Goal: Find specific page/section: Find specific page/section

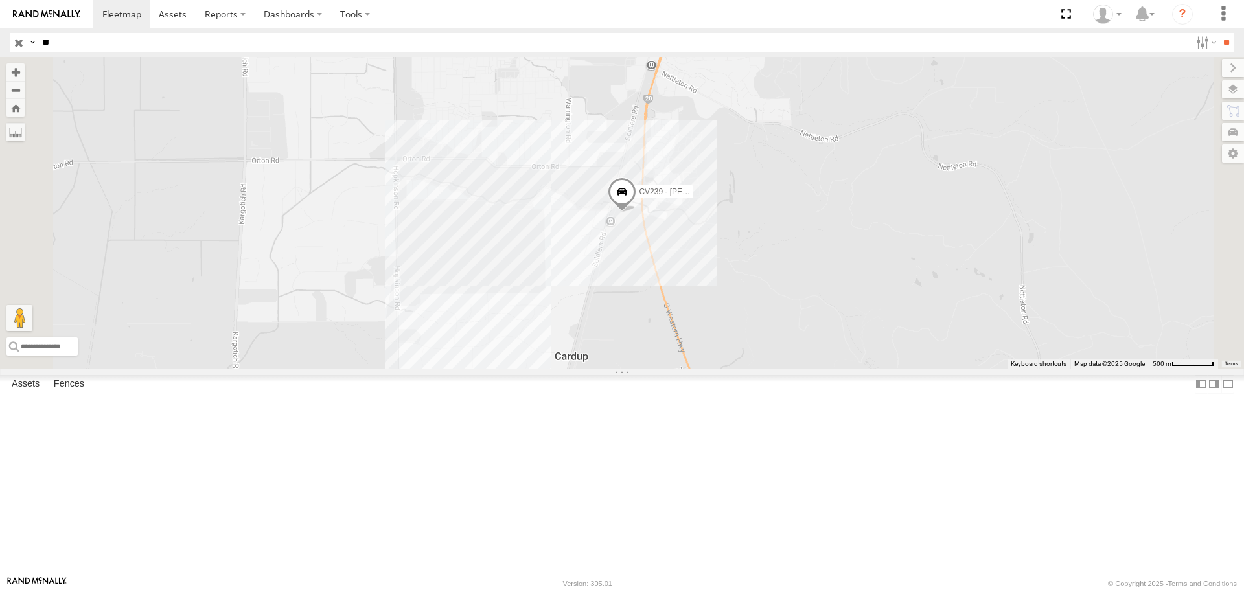
type input "*"
type input "******"
click at [1219, 33] on input "**" at bounding box center [1226, 42] width 15 height 19
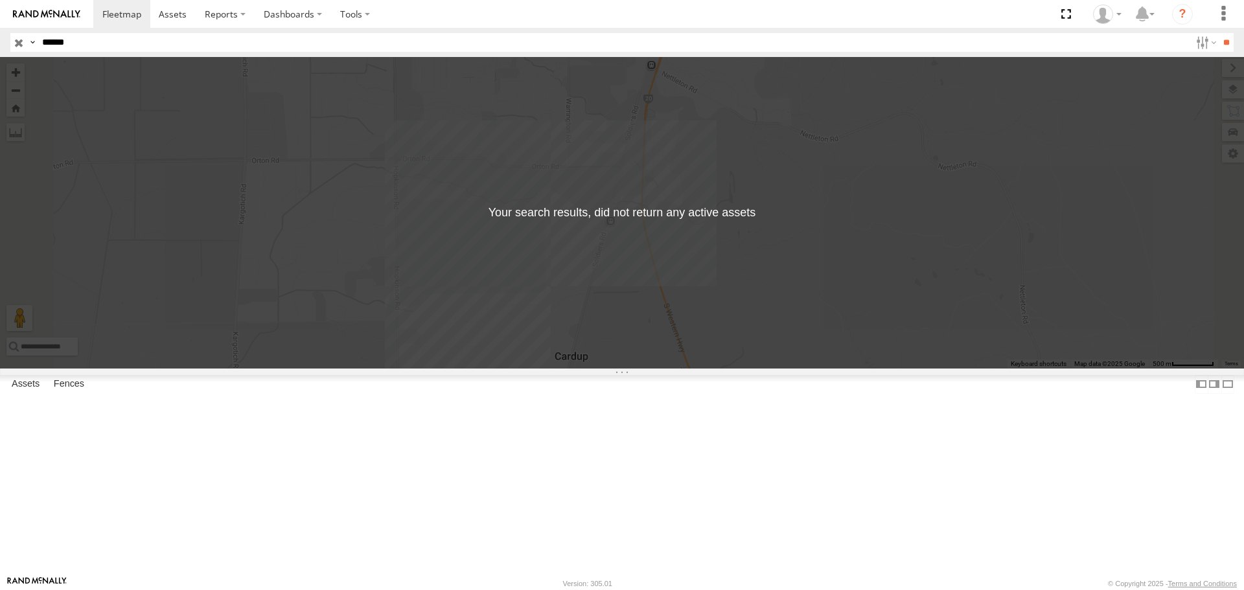
click at [22, 43] on input "button" at bounding box center [18, 42] width 17 height 19
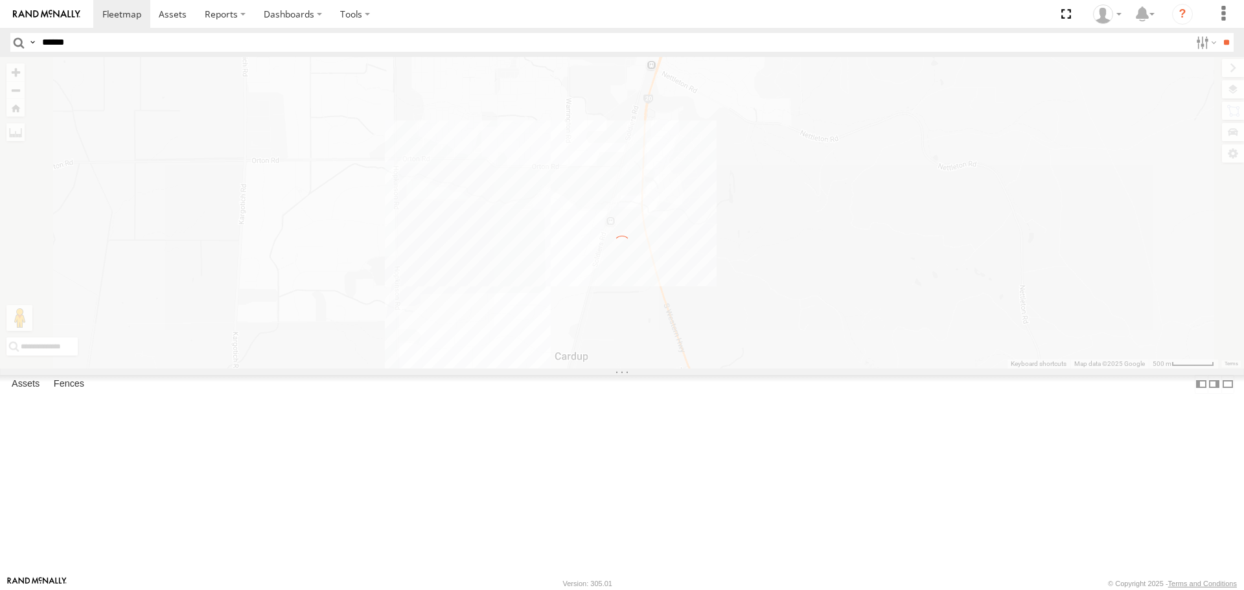
click at [87, 44] on input "******" at bounding box center [614, 42] width 1154 height 19
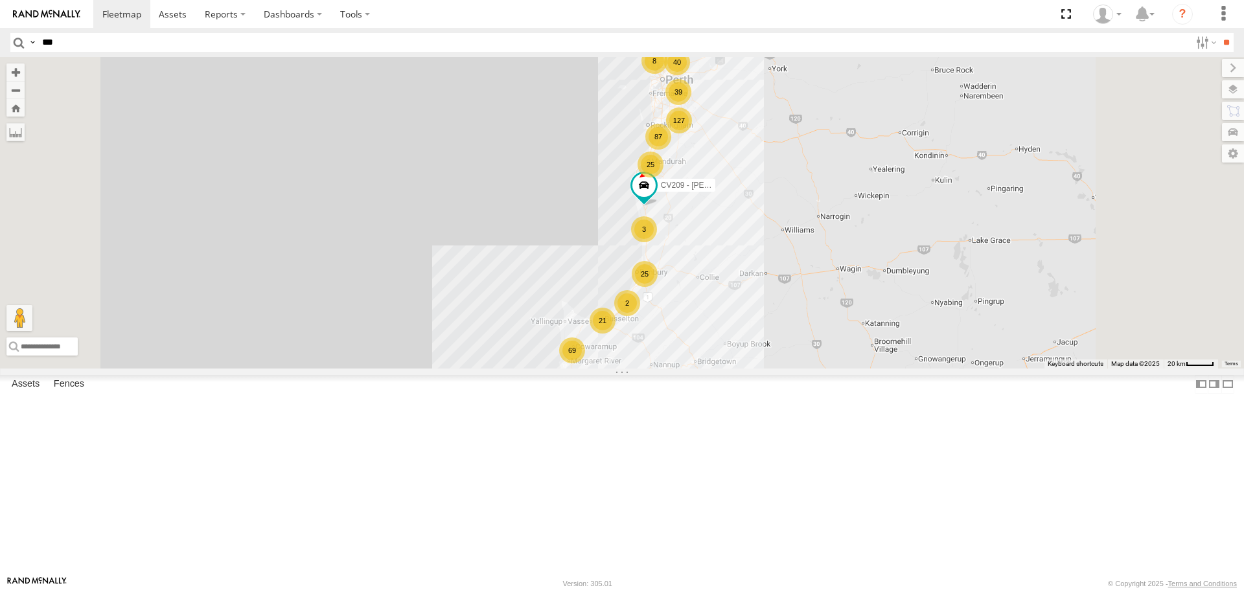
click at [1219, 33] on input "**" at bounding box center [1226, 42] width 15 height 19
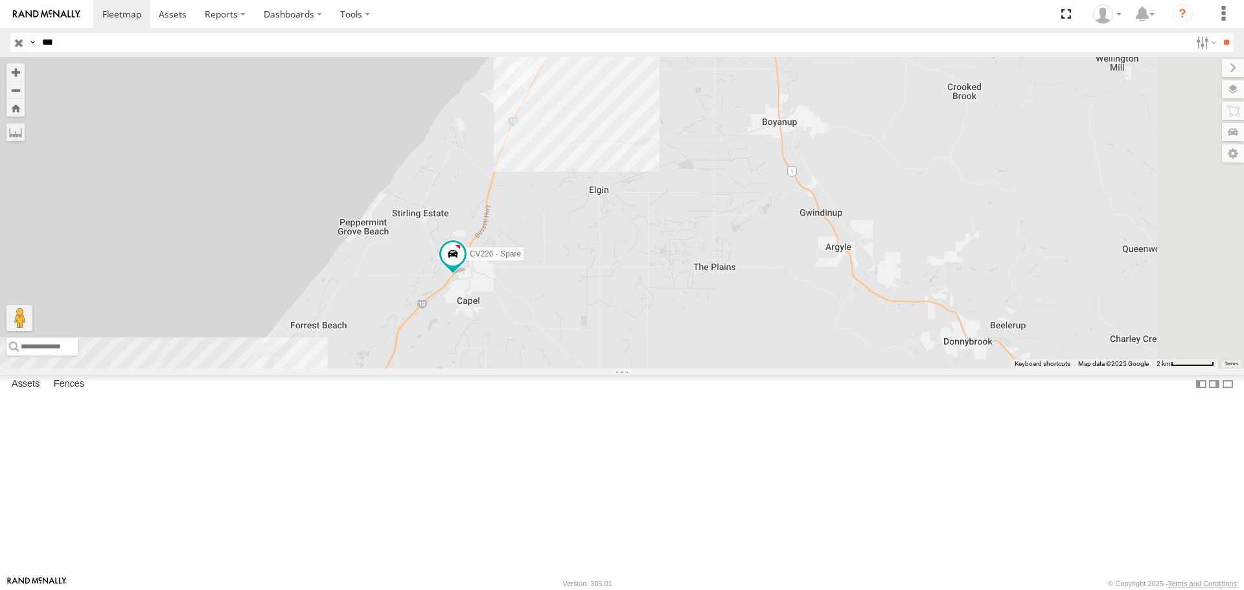
drag, startPoint x: 776, startPoint y: 520, endPoint x: 675, endPoint y: 411, distance: 149.0
click at [675, 368] on div "CV226 - Spare GD031" at bounding box center [622, 212] width 1244 height 311
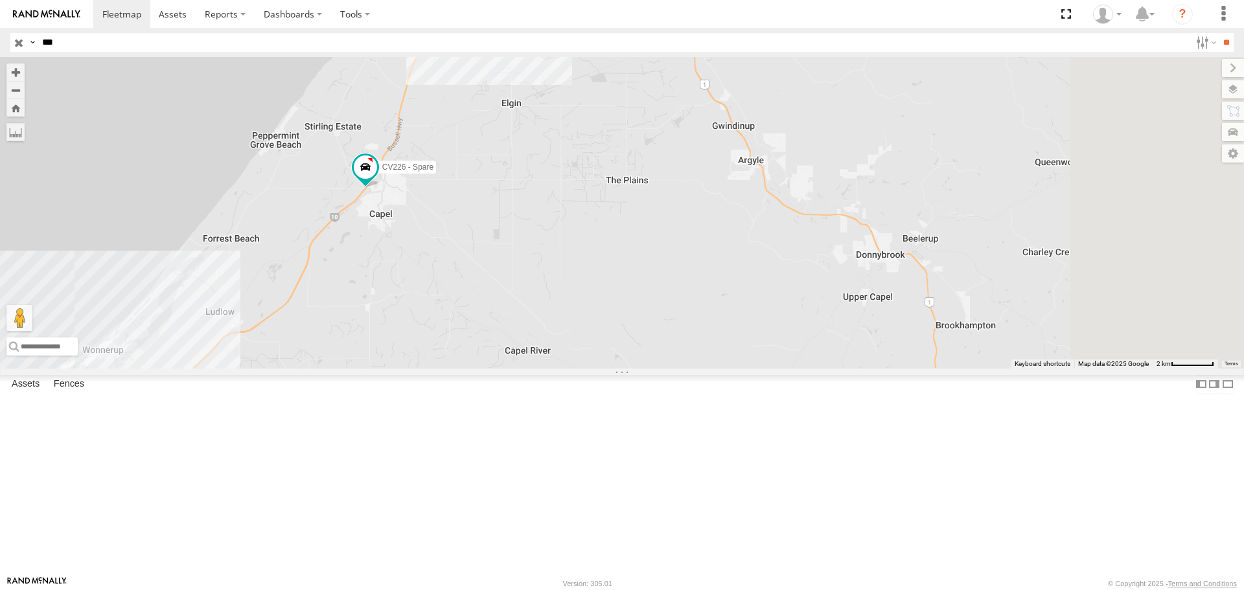
drag, startPoint x: 515, startPoint y: 437, endPoint x: 460, endPoint y: 364, distance: 90.7
click at [464, 362] on div "CV226 - Spare GD031" at bounding box center [622, 212] width 1244 height 311
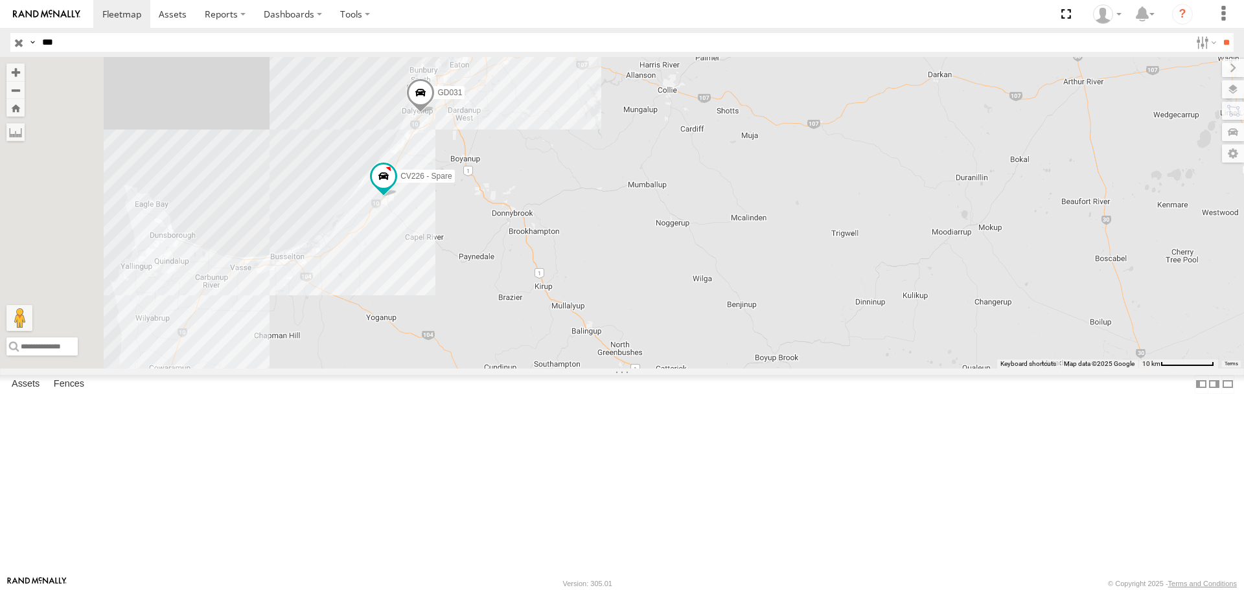
drag, startPoint x: 555, startPoint y: 467, endPoint x: 602, endPoint y: 409, distance: 75.1
click at [602, 368] on div "CV226 - Spare GD031" at bounding box center [622, 212] width 1244 height 311
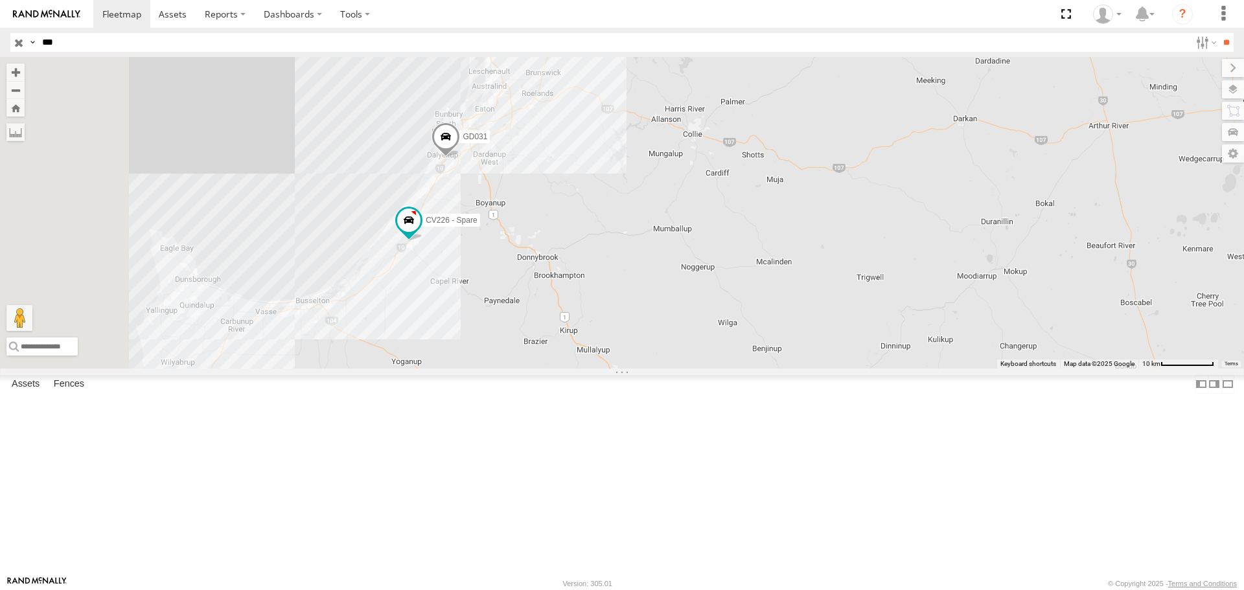
drag, startPoint x: 636, startPoint y: 332, endPoint x: 650, endPoint y: 428, distance: 97.6
click at [650, 368] on div "CV226 - Spare GD031" at bounding box center [622, 212] width 1244 height 311
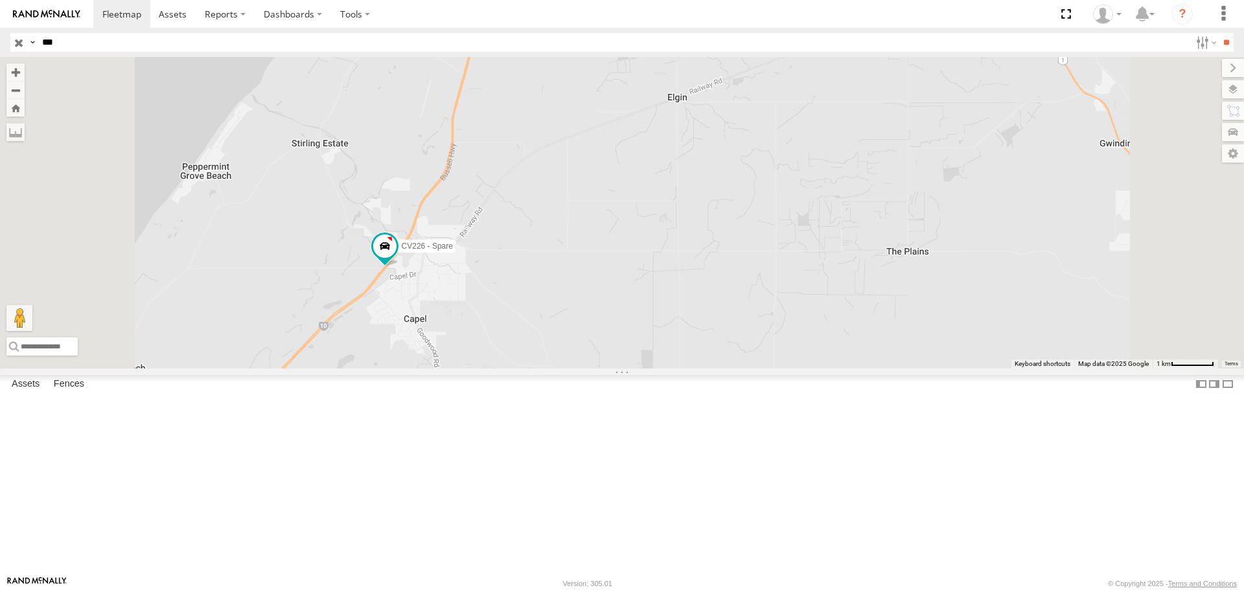
drag, startPoint x: 580, startPoint y: 356, endPoint x: 548, endPoint y: 365, distance: 33.2
click at [548, 365] on div "CV226 - Spare GD031" at bounding box center [622, 212] width 1244 height 311
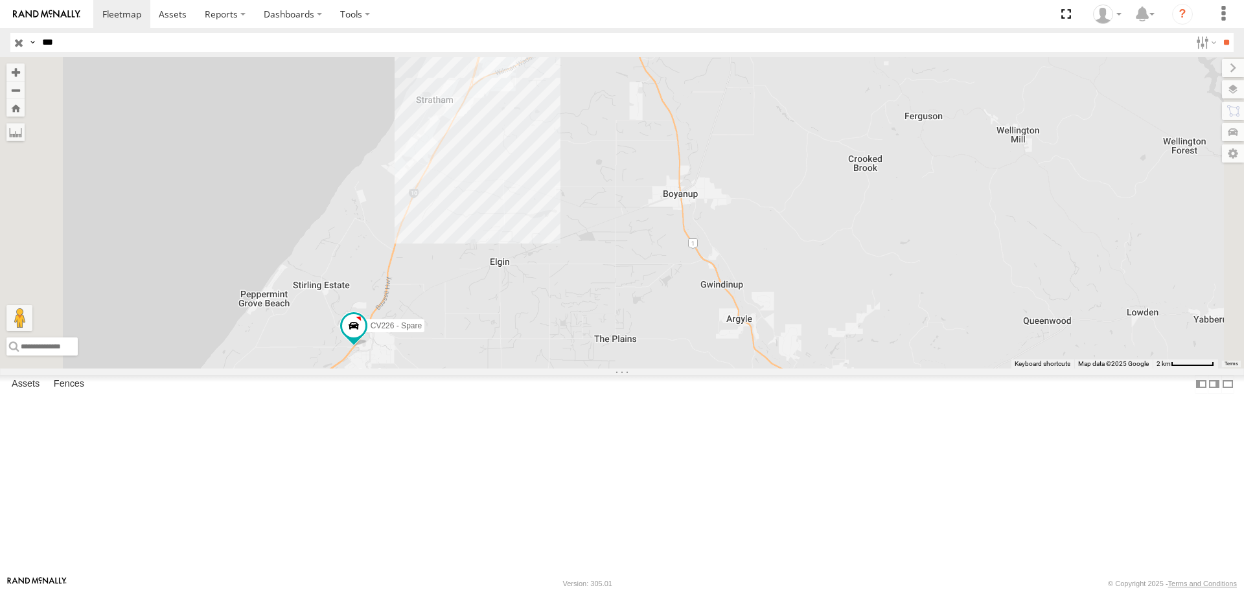
click at [614, 126] on div "CV226 - Spare GD031" at bounding box center [622, 212] width 1244 height 311
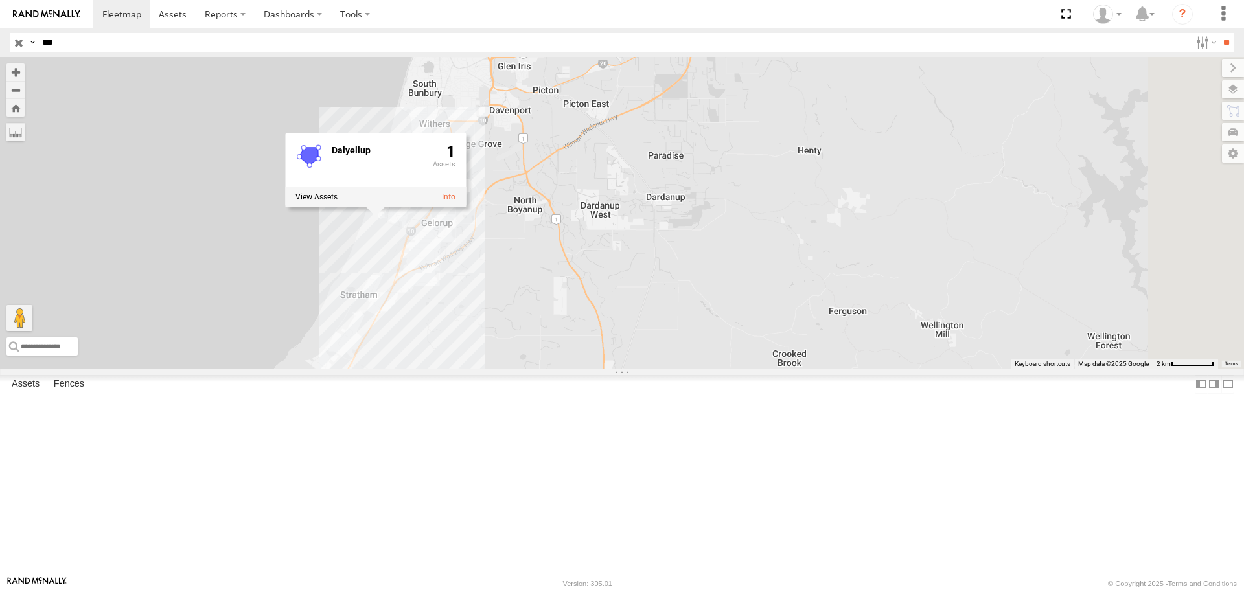
drag, startPoint x: 588, startPoint y: 187, endPoint x: 478, endPoint y: 440, distance: 275.7
click at [478, 368] on div "CV226 - Spare GD031 Dalyellup 1" at bounding box center [622, 212] width 1244 height 311
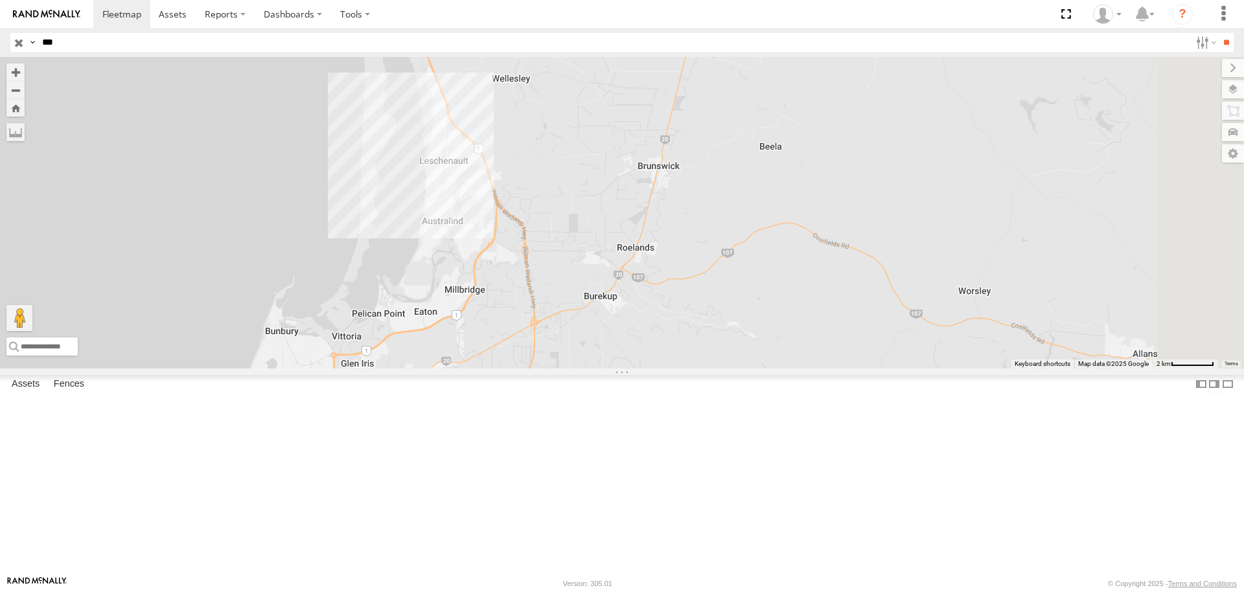
drag, startPoint x: 717, startPoint y: 131, endPoint x: 606, endPoint y: 357, distance: 252.1
click at [606, 357] on div "CV226 - Spare GD031 Dalyellup 1" at bounding box center [622, 212] width 1244 height 311
click at [643, 310] on div "CV226 - Spare GD031 Dalyellup 1" at bounding box center [622, 212] width 1244 height 311
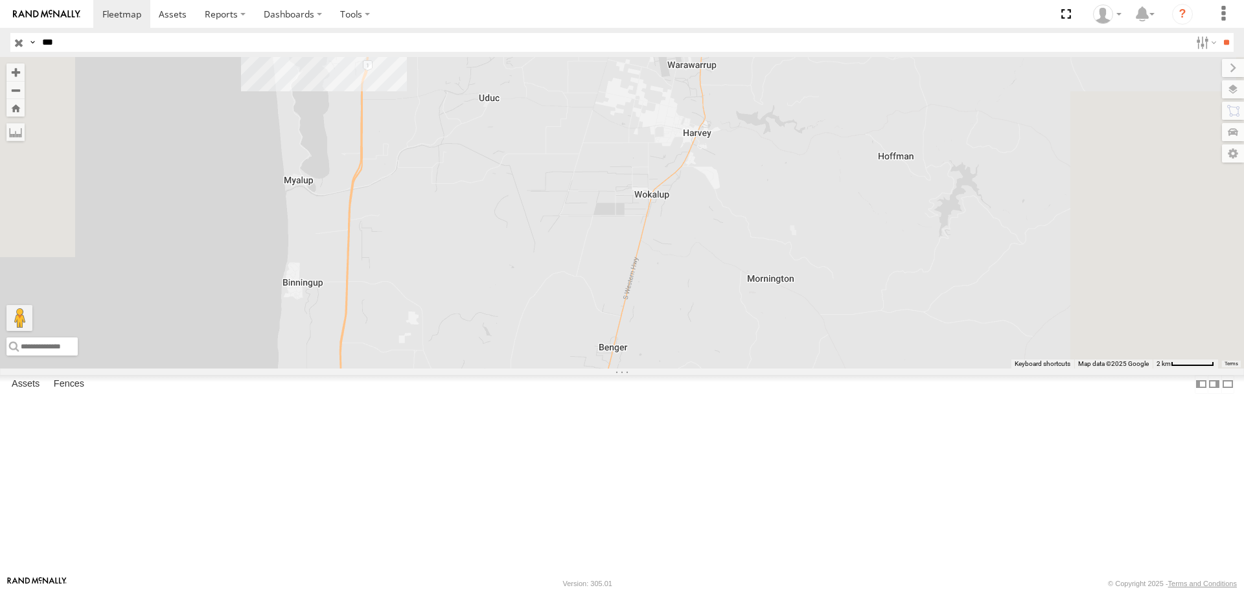
drag, startPoint x: 710, startPoint y: 86, endPoint x: 624, endPoint y: 439, distance: 363.5
click at [624, 368] on div "CV226 - Spare GD031 Kingstone 0" at bounding box center [622, 212] width 1244 height 311
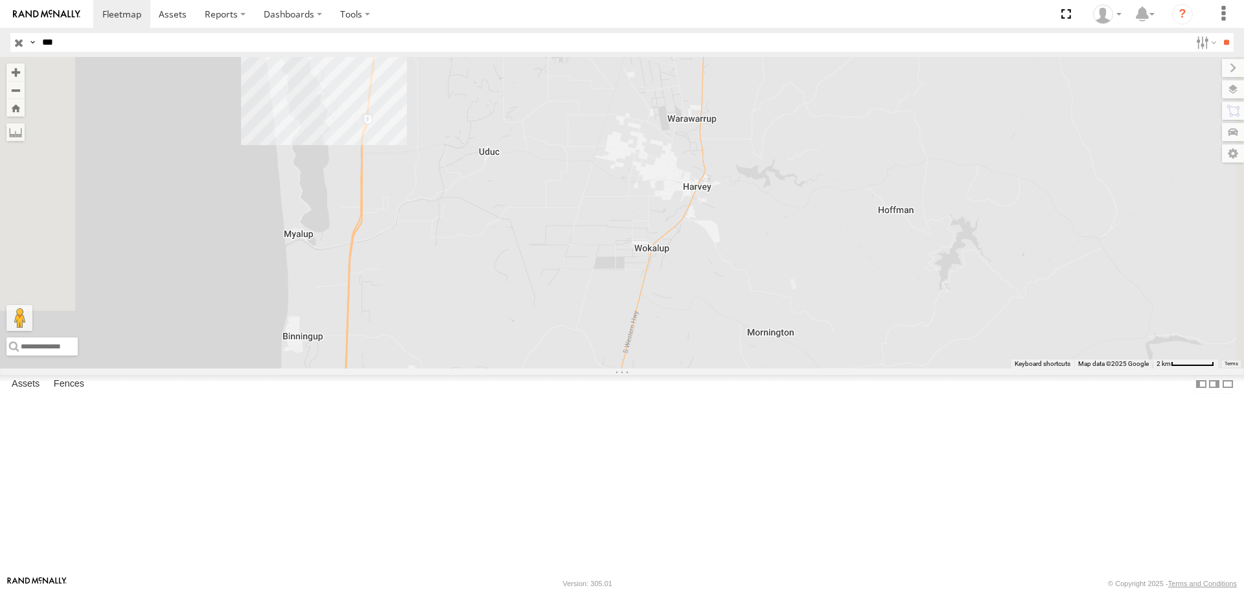
drag, startPoint x: 540, startPoint y: 162, endPoint x: 536, endPoint y: 486, distance: 324.1
click at [540, 368] on div "CV226 - Spare GD031 Kingstone 0" at bounding box center [622, 212] width 1244 height 311
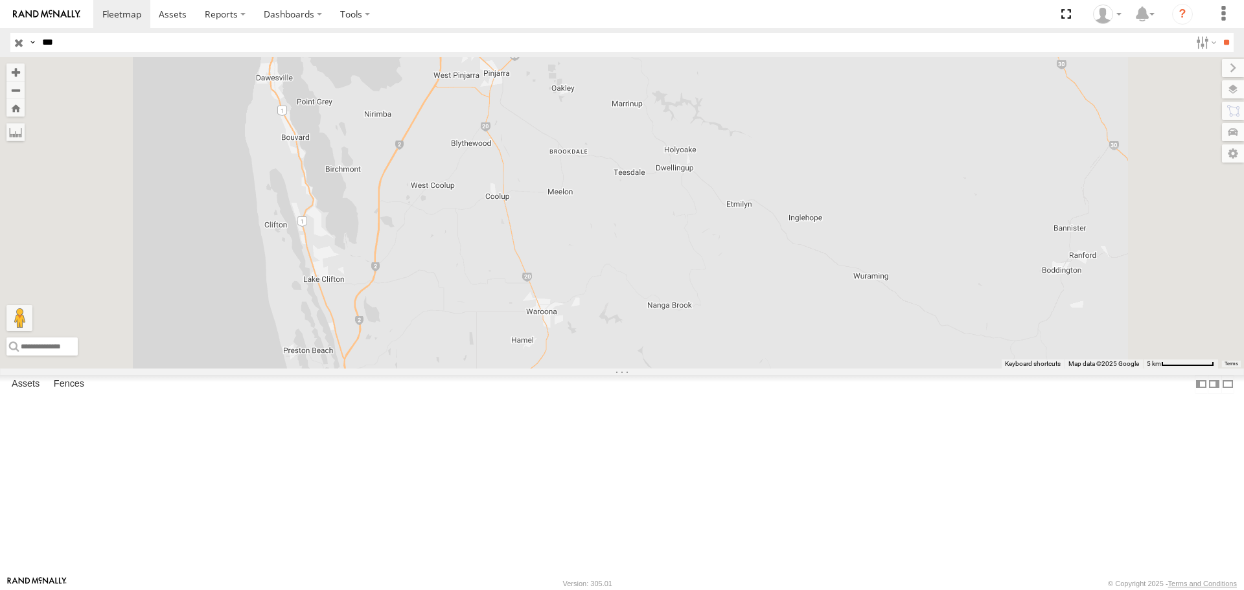
drag, startPoint x: 99, startPoint y: 42, endPoint x: 0, endPoint y: 38, distance: 98.6
click at [0, 38] on header "Search Query Asset ID Asset Label Registration Manufacturer Model VIN Job ID" at bounding box center [622, 42] width 1244 height 29
type input "*****"
click at [1219, 33] on input "**" at bounding box center [1226, 42] width 15 height 19
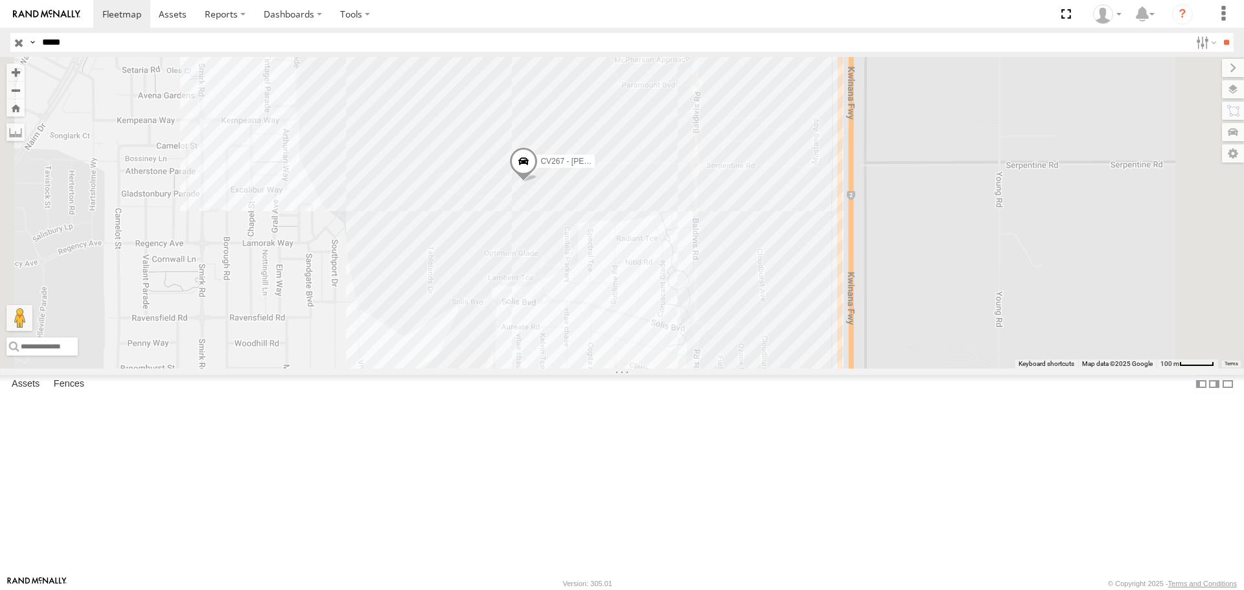
drag, startPoint x: 842, startPoint y: 316, endPoint x: 758, endPoint y: 381, distance: 105.8
click at [758, 368] on div "CV267 - MITCH BAKER" at bounding box center [622, 212] width 1244 height 311
click at [788, 305] on div "CV267 - MITCH BAKER" at bounding box center [622, 212] width 1244 height 311
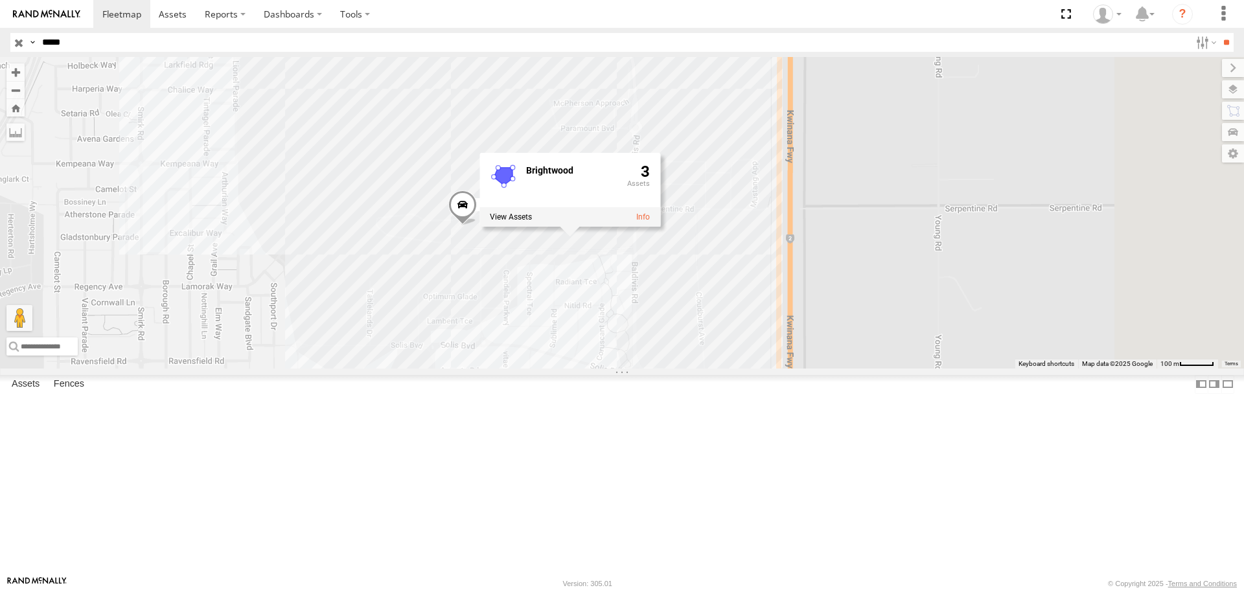
drag, startPoint x: 780, startPoint y: 380, endPoint x: 713, endPoint y: 423, distance: 78.9
click at [713, 368] on div "CV267 - MITCH BAKER Brightwood 3" at bounding box center [622, 212] width 1244 height 311
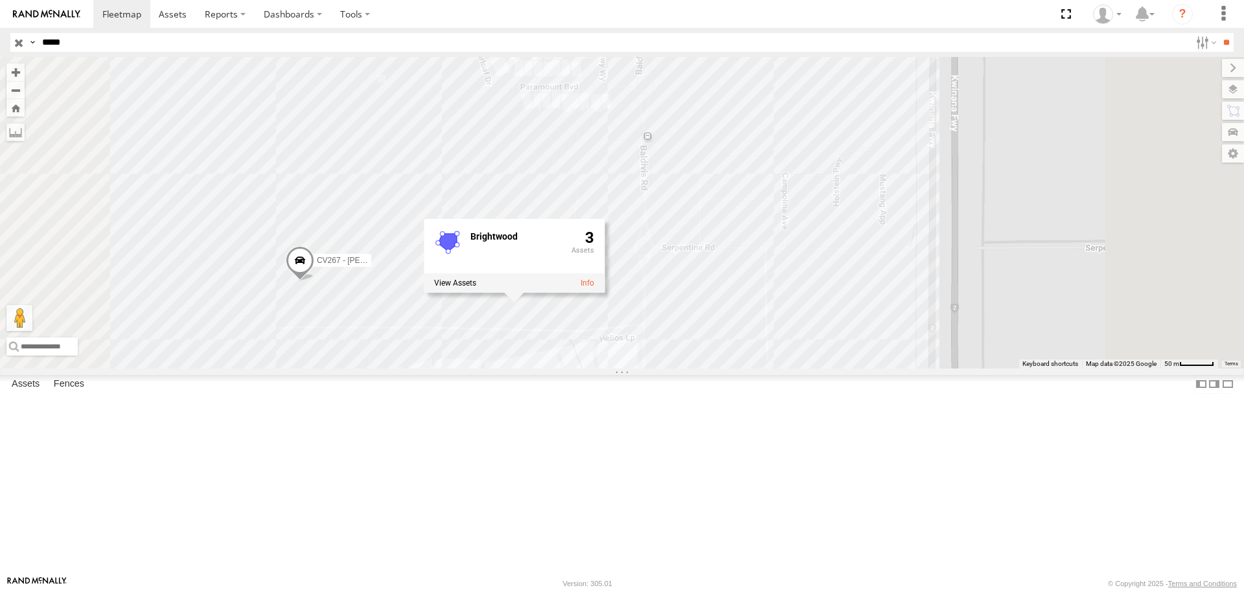
drag, startPoint x: 717, startPoint y: 548, endPoint x: 691, endPoint y: 494, distance: 59.1
click at [691, 368] on div "CV267 - MITCH BAKER Brightwood 3" at bounding box center [622, 212] width 1244 height 311
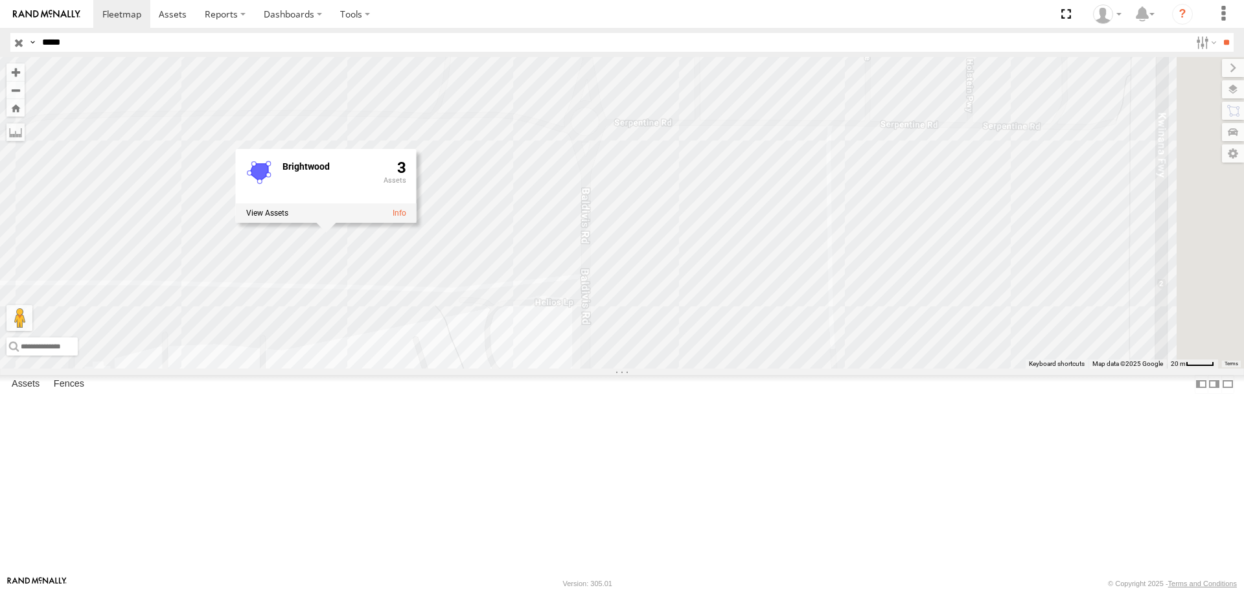
drag, startPoint x: 784, startPoint y: 480, endPoint x: 636, endPoint y: 485, distance: 148.5
click at [636, 368] on div "CV267 - MITCH BAKER Brightwood 3" at bounding box center [622, 212] width 1244 height 311
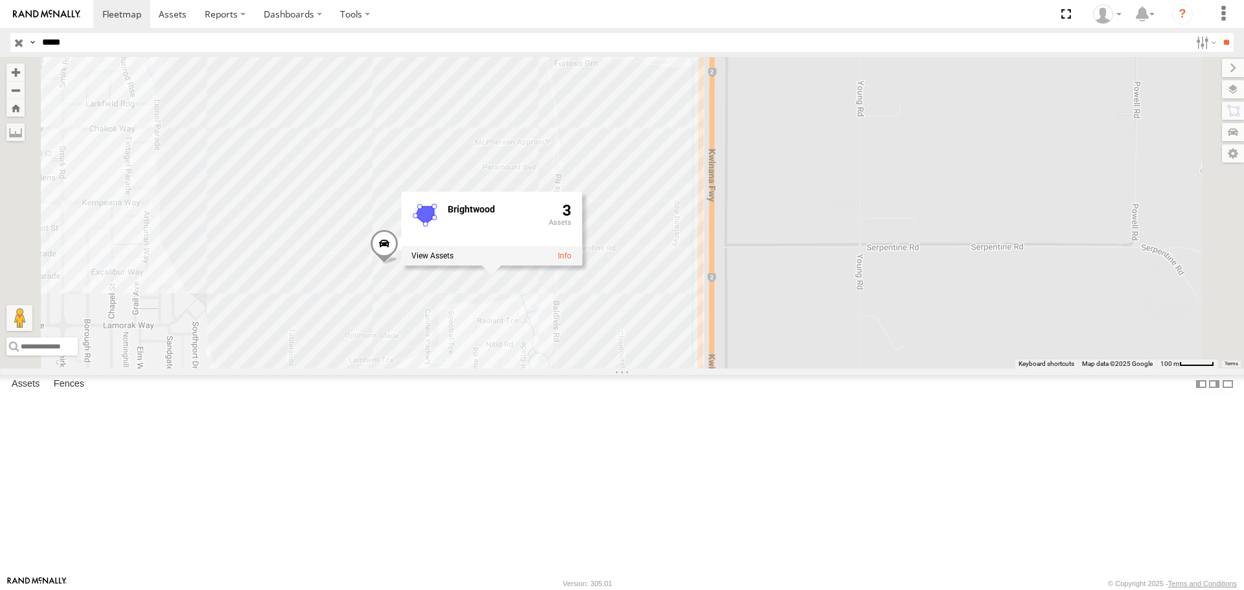
click at [776, 240] on div "CV267 - MITCH BAKER Brightwood 3" at bounding box center [622, 212] width 1244 height 311
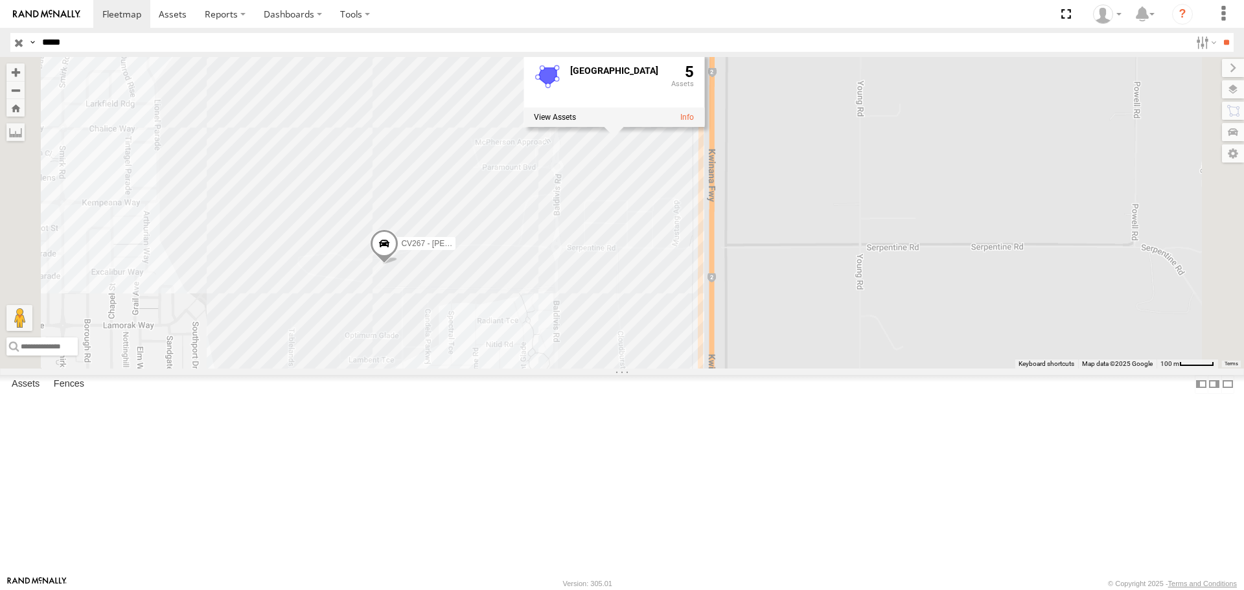
click at [535, 227] on div "CV267 - MITCH BAKER Brightwood East 5" at bounding box center [622, 212] width 1244 height 311
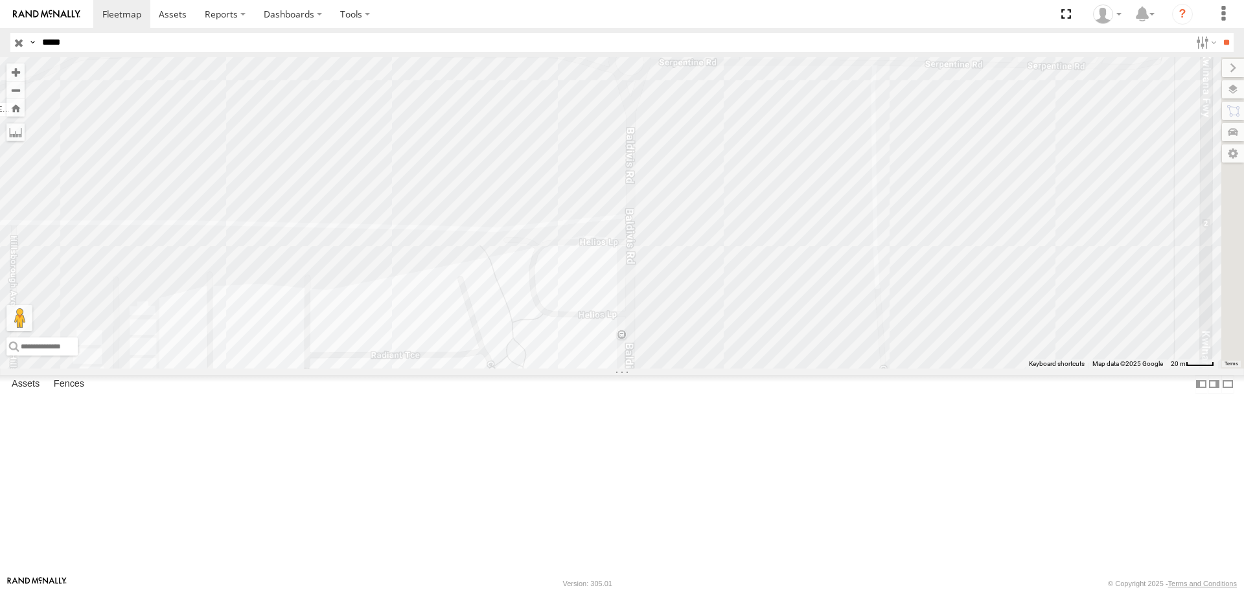
drag, startPoint x: 762, startPoint y: 400, endPoint x: 500, endPoint y: 461, distance: 268.8
click at [487, 368] on div "CV267 - MITCH BAKER Brightwood 3" at bounding box center [622, 212] width 1244 height 311
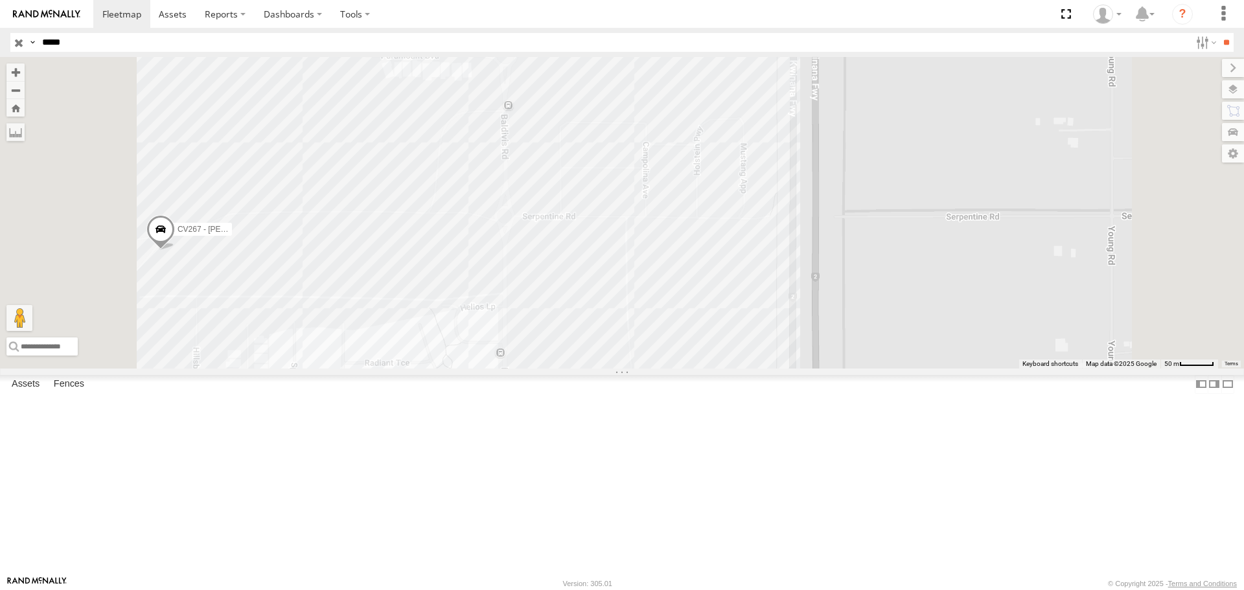
drag, startPoint x: 562, startPoint y: 428, endPoint x: 547, endPoint y: 454, distance: 29.7
click at [547, 368] on div "CV267 - MITCH BAKER Brightwood 3" at bounding box center [622, 212] width 1244 height 311
click at [1230, 90] on label at bounding box center [1233, 89] width 22 height 18
click at [0, 0] on span "Basemaps" at bounding box center [0, 0] width 0 height 0
click at [0, 0] on span "Satellite + Roadmap" at bounding box center [0, 0] width 0 height 0
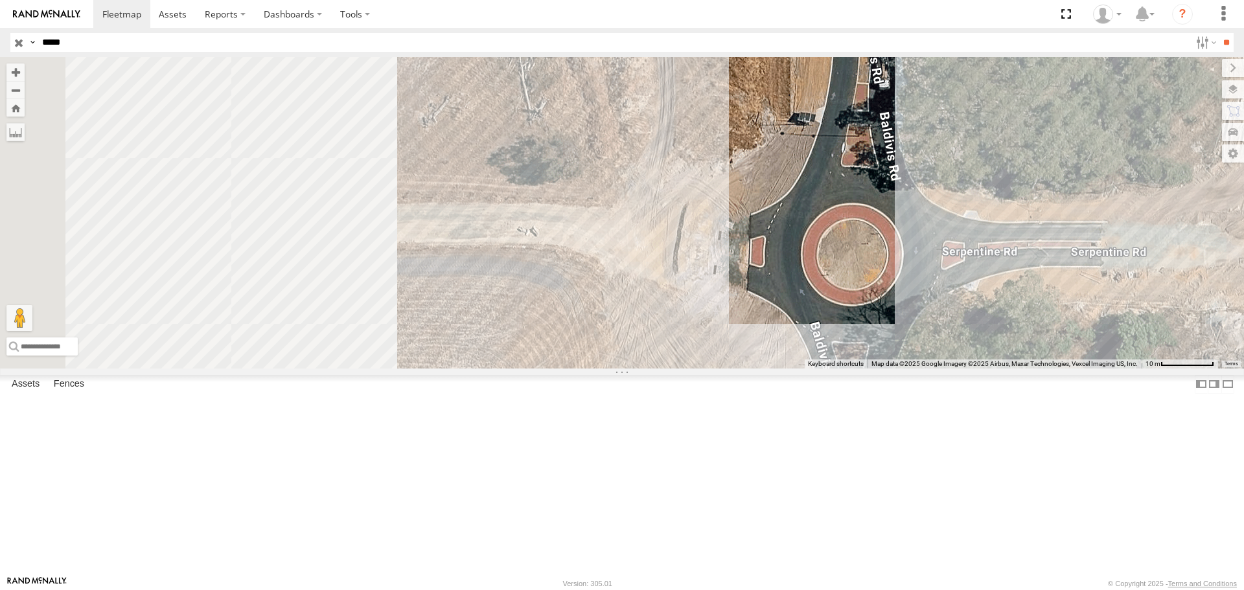
drag, startPoint x: 652, startPoint y: 351, endPoint x: 969, endPoint y: 428, distance: 326.8
click at [972, 368] on div "CV267 - MITCH BAKER Brightwood 3" at bounding box center [622, 212] width 1244 height 311
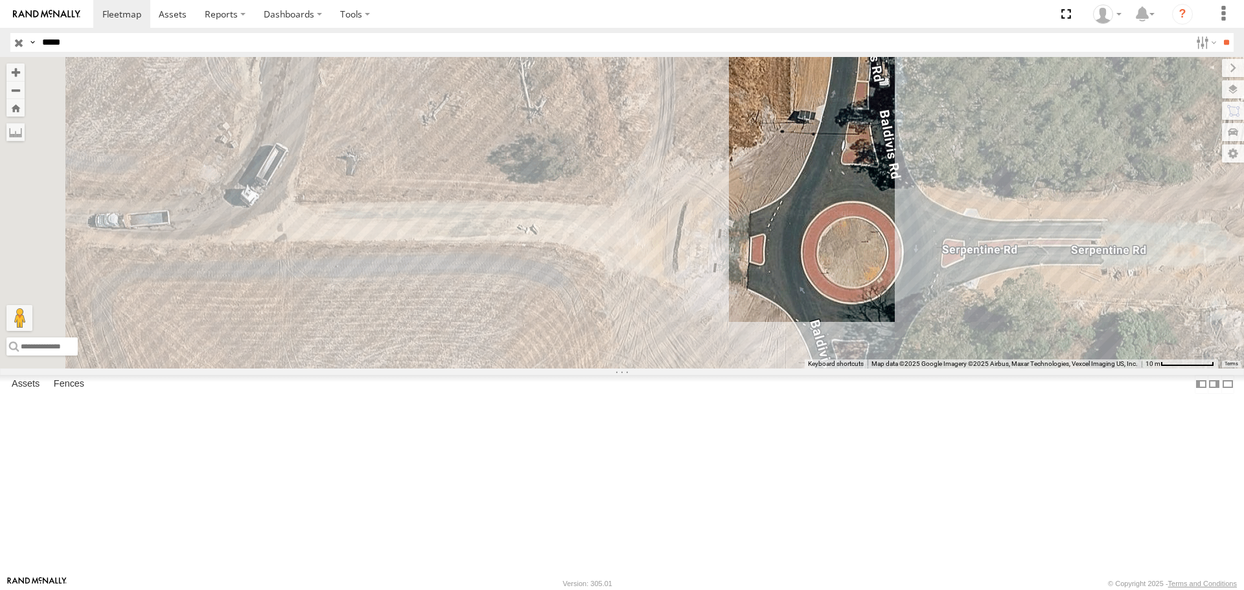
drag, startPoint x: 714, startPoint y: 394, endPoint x: 825, endPoint y: 373, distance: 112.7
click at [808, 368] on div "CV267 - MITCH BAKER Brightwood 3" at bounding box center [622, 212] width 1244 height 311
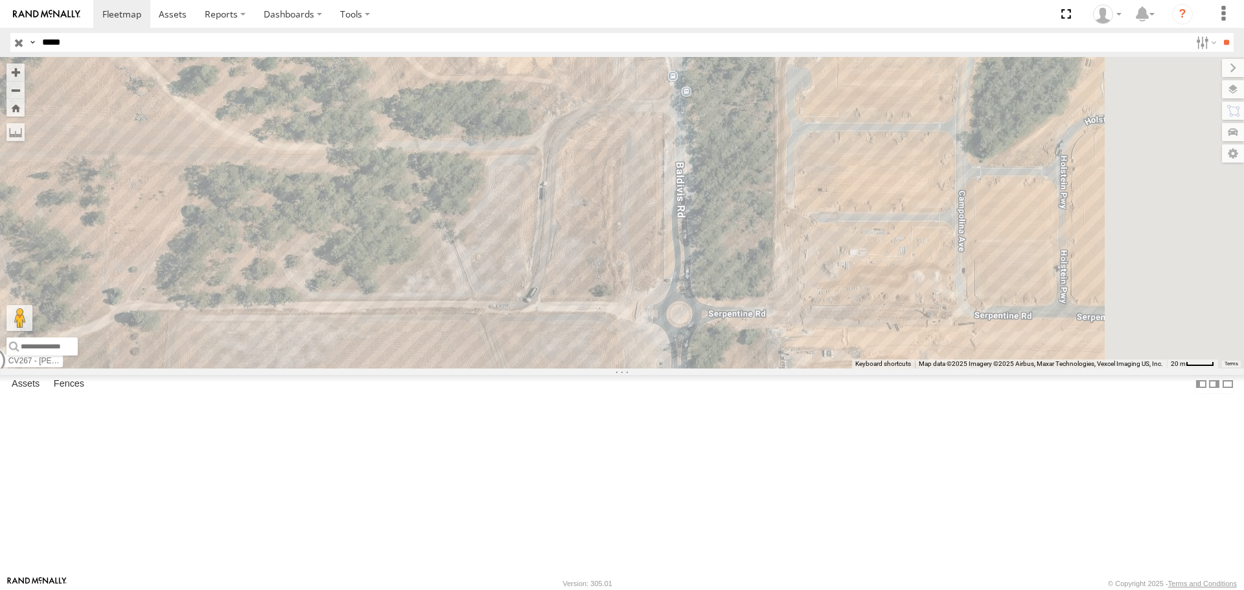
drag, startPoint x: 805, startPoint y: 363, endPoint x: 672, endPoint y: 435, distance: 151.4
click at [672, 368] on div "CV267 - MITCH BAKER Brightwood 3" at bounding box center [622, 212] width 1244 height 311
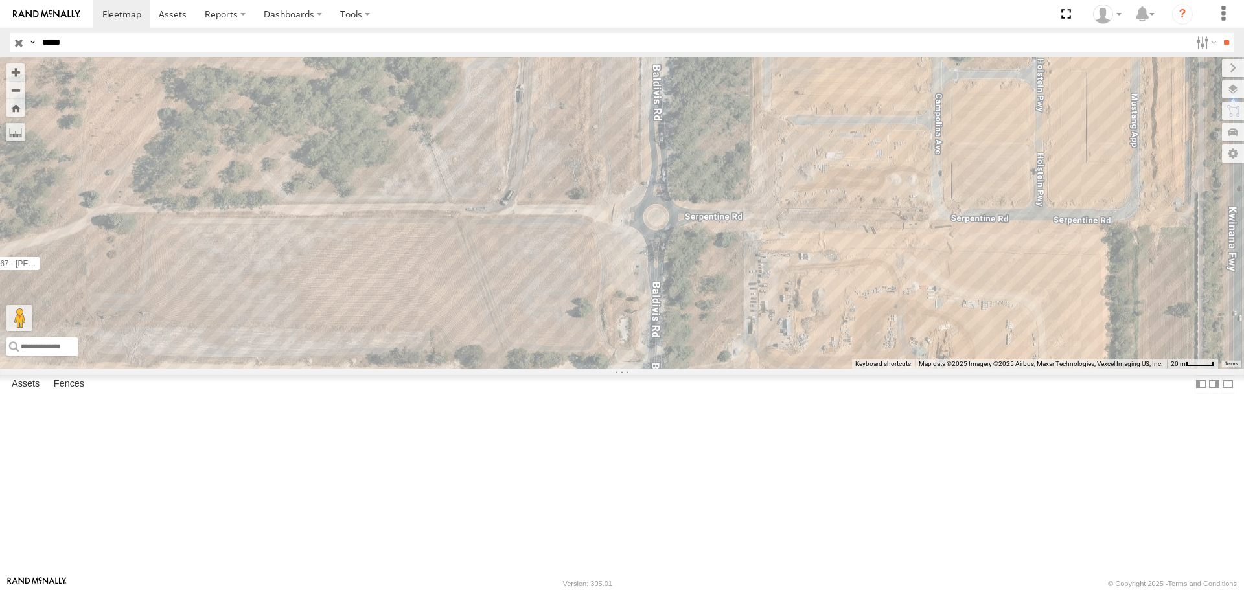
drag, startPoint x: 826, startPoint y: 278, endPoint x: 822, endPoint y: 156, distance: 121.9
click at [817, 159] on div "CV267 - MITCH BAKER Brightwood 3" at bounding box center [622, 212] width 1244 height 311
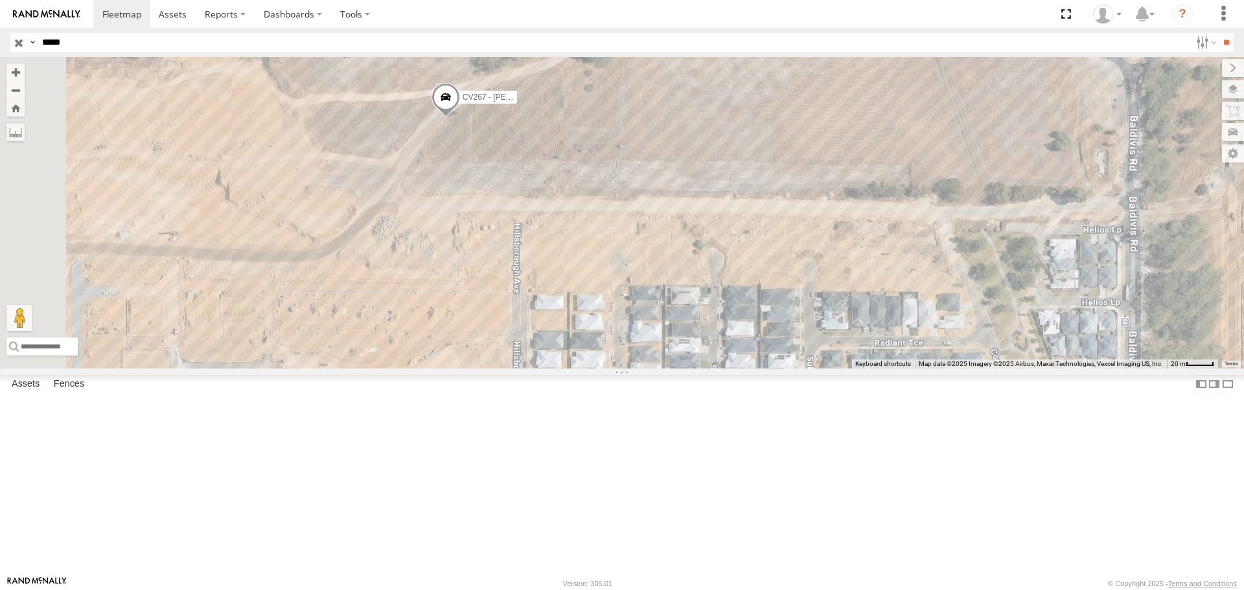
drag, startPoint x: 538, startPoint y: 292, endPoint x: 945, endPoint y: 226, distance: 412.9
click at [945, 226] on div "CV267 - MITCH BAKER Brightwood 3" at bounding box center [622, 212] width 1244 height 311
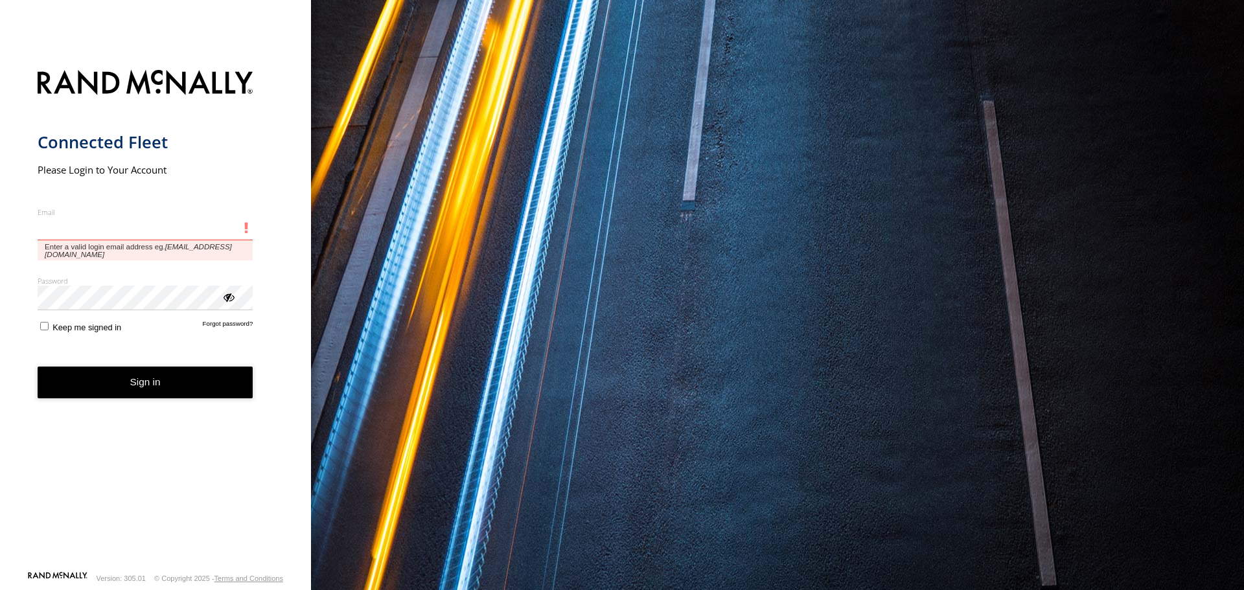
click at [117, 235] on input "Email" at bounding box center [146, 228] width 216 height 23
type input "**********"
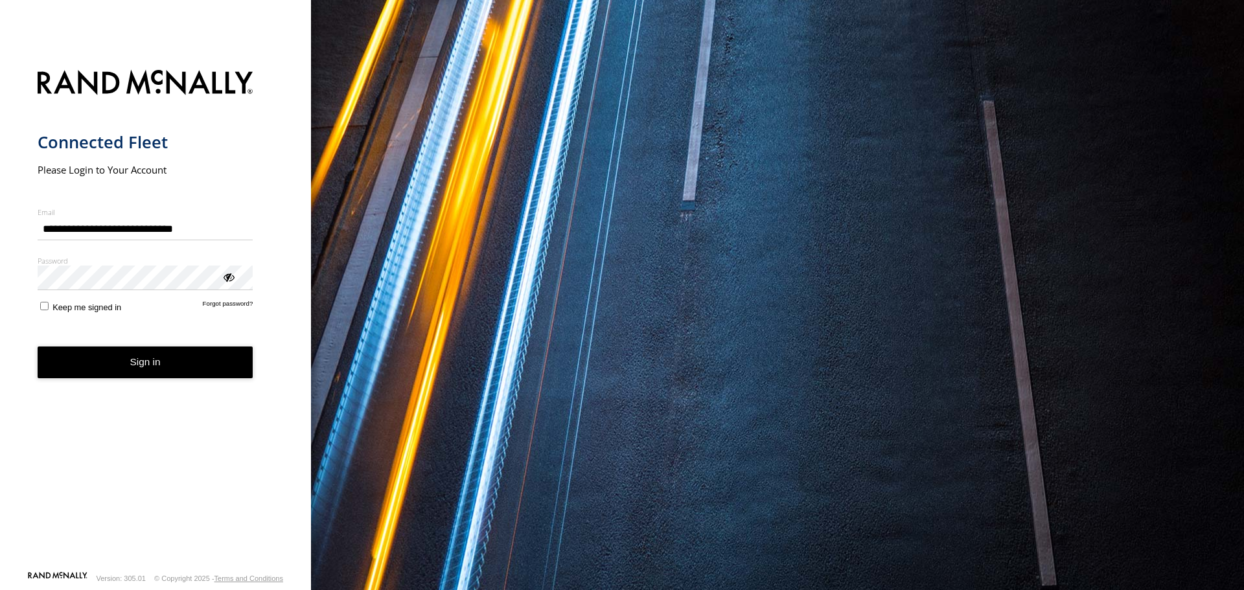
click at [144, 355] on button "Sign in" at bounding box center [146, 363] width 216 height 32
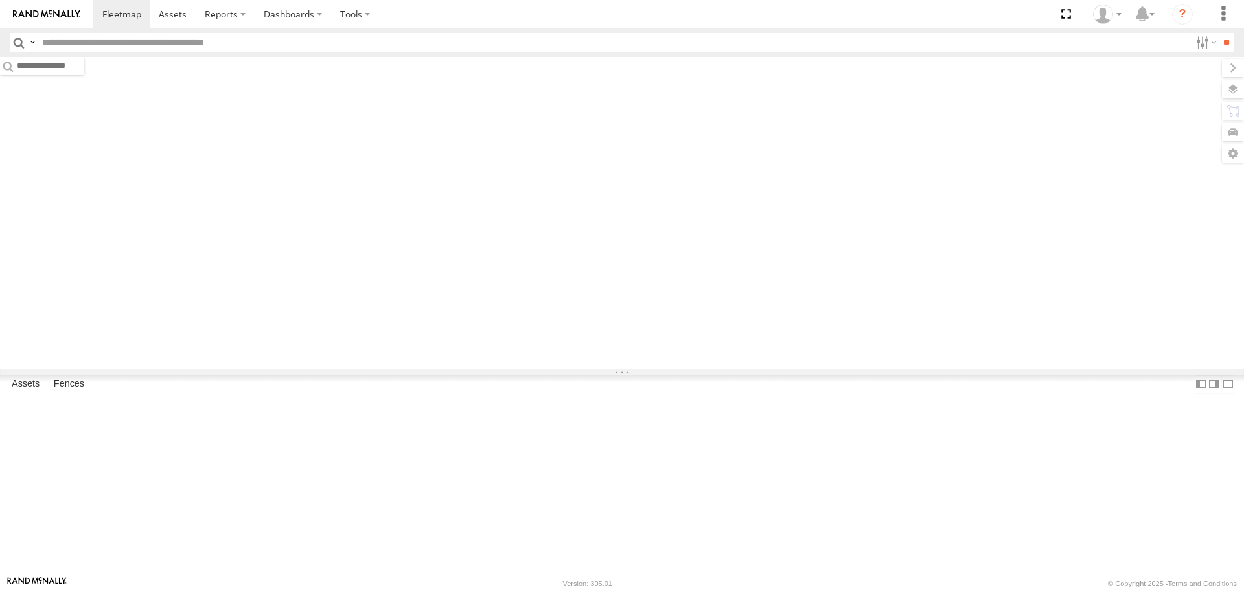
click at [222, 40] on input "text" at bounding box center [614, 42] width 1154 height 19
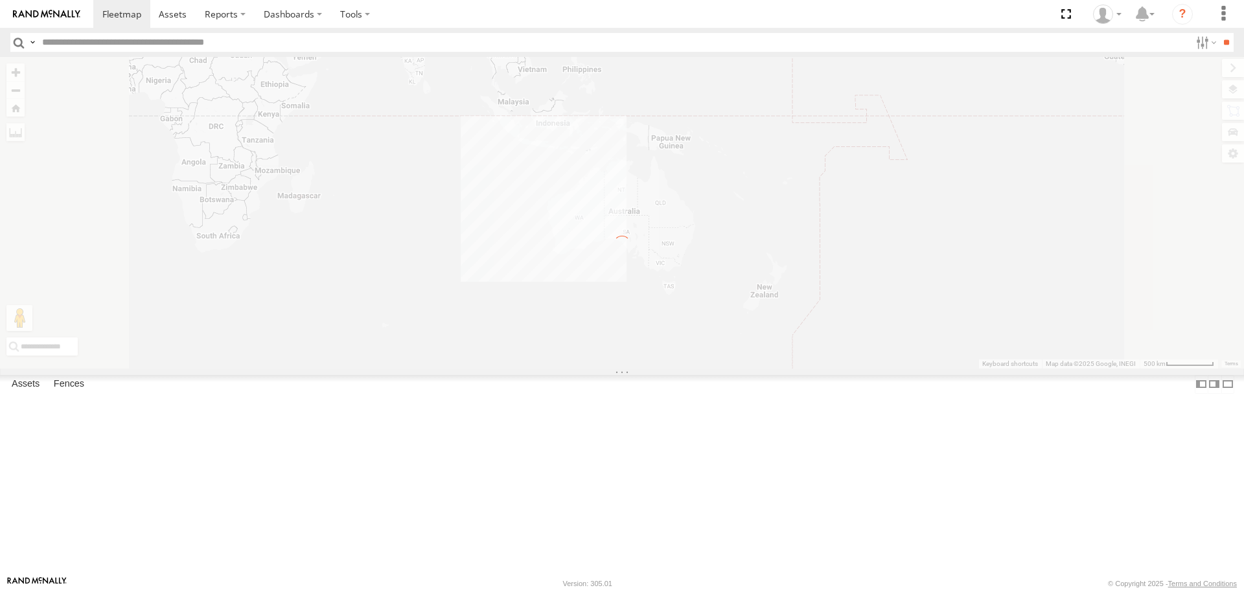
click at [174, 43] on input "text" at bounding box center [614, 42] width 1154 height 19
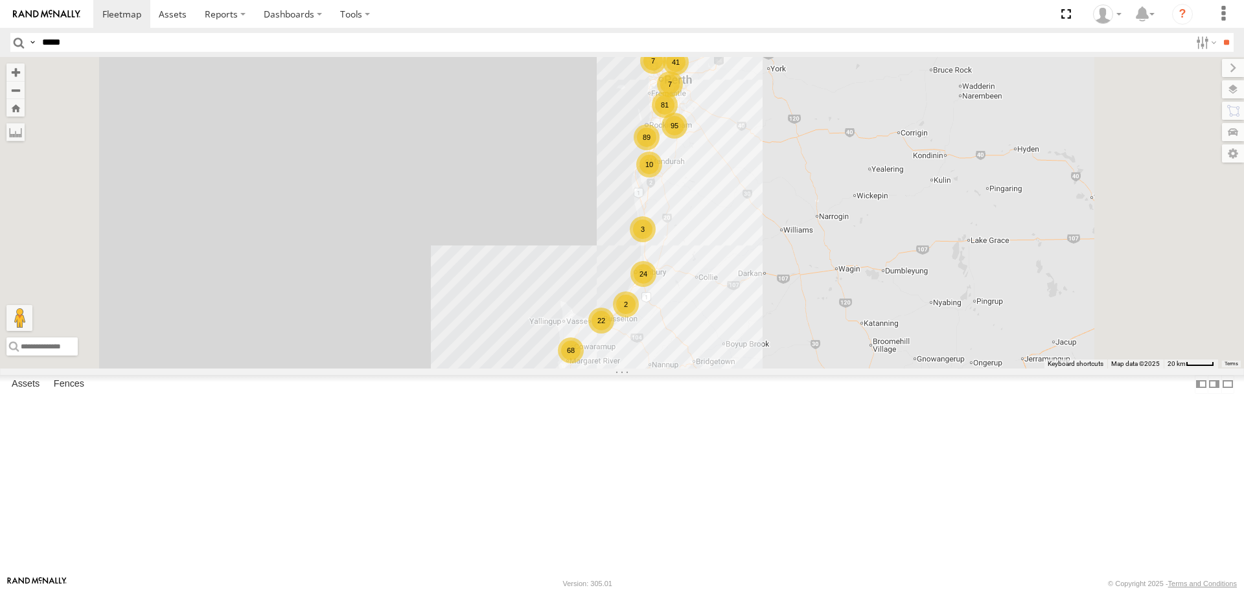
click at [1219, 33] on input "**" at bounding box center [1226, 42] width 15 height 19
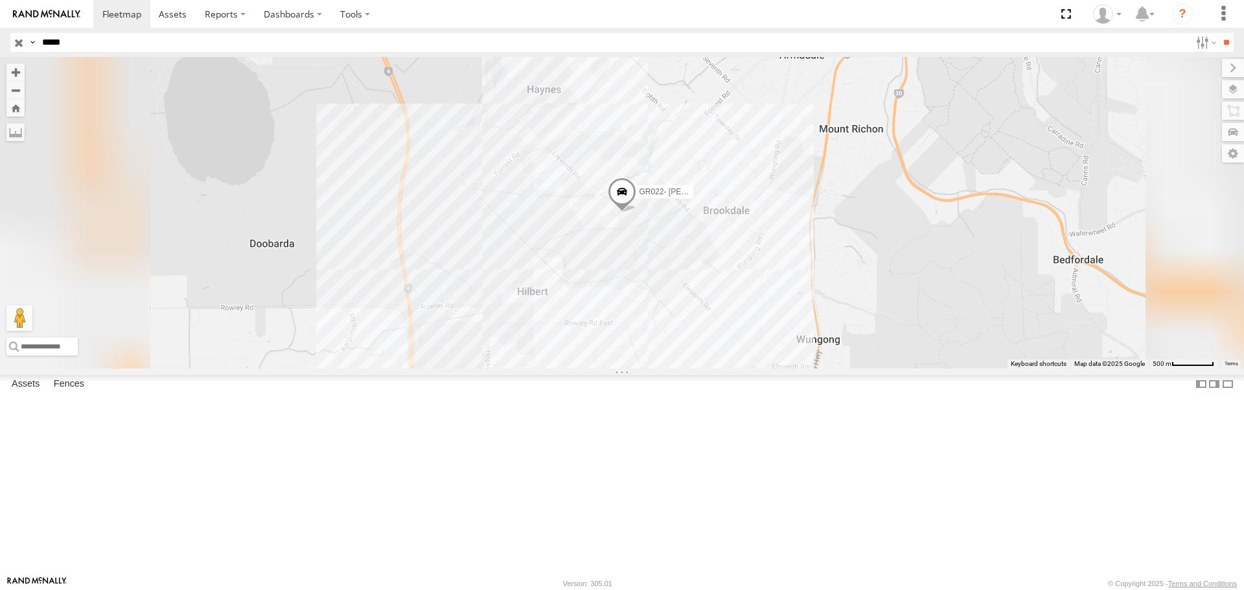
click at [804, 315] on div "GR022- Kane Hetherington" at bounding box center [622, 212] width 1244 height 311
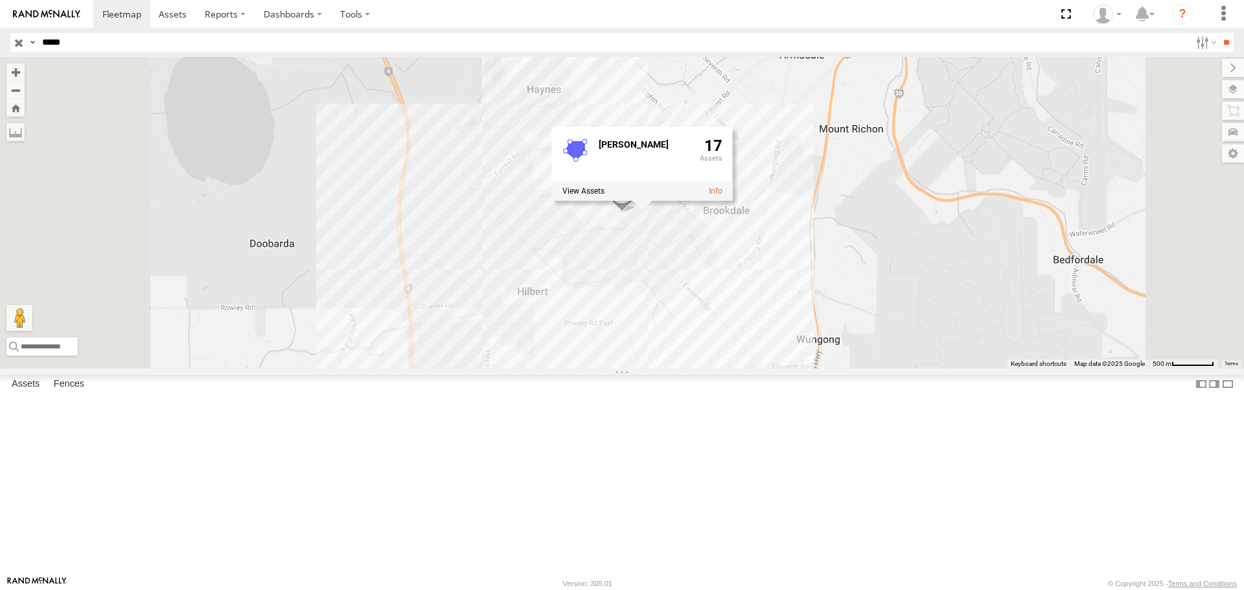
click at [605, 196] on label at bounding box center [583, 191] width 42 height 9
click at [0, 0] on label "×" at bounding box center [0, 0] width 0 height 0
click at [865, 213] on div "GR022- Kane Hetherington Sienna G 17" at bounding box center [622, 212] width 1244 height 311
click at [811, 327] on div "GR022- Kane Hetherington" at bounding box center [622, 212] width 1244 height 311
click at [763, 343] on div "GR022- Kane Hetherington Sienna G 17" at bounding box center [622, 212] width 1244 height 311
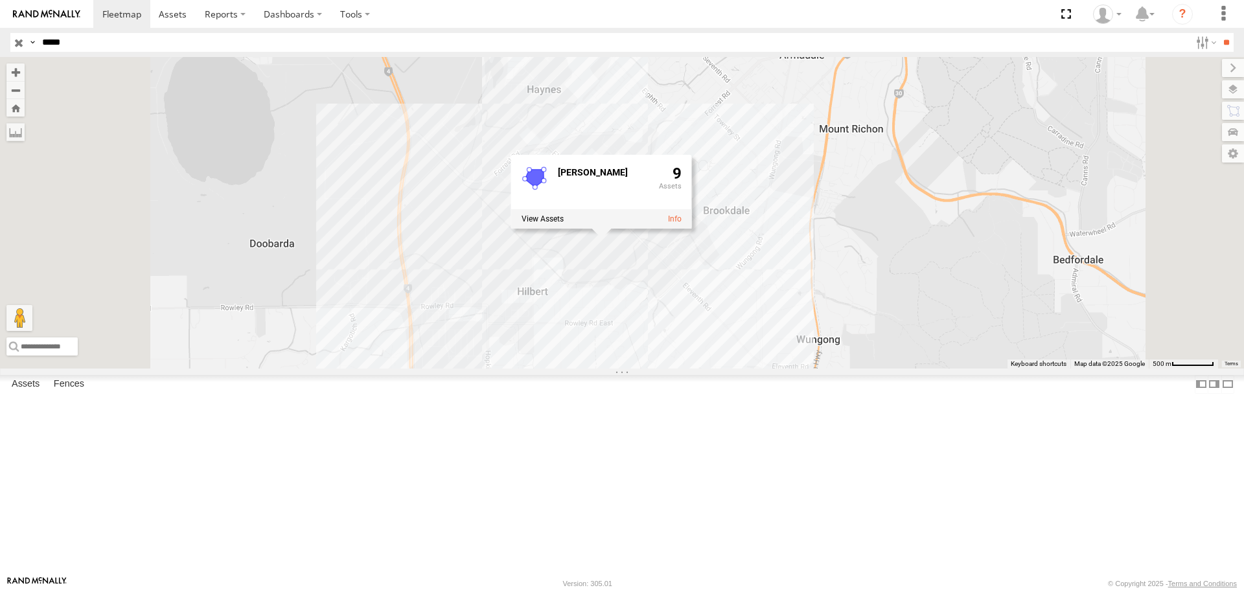
click at [610, 337] on div "GR022- Kane Hetherington Sienna Wood 9" at bounding box center [622, 212] width 1244 height 311
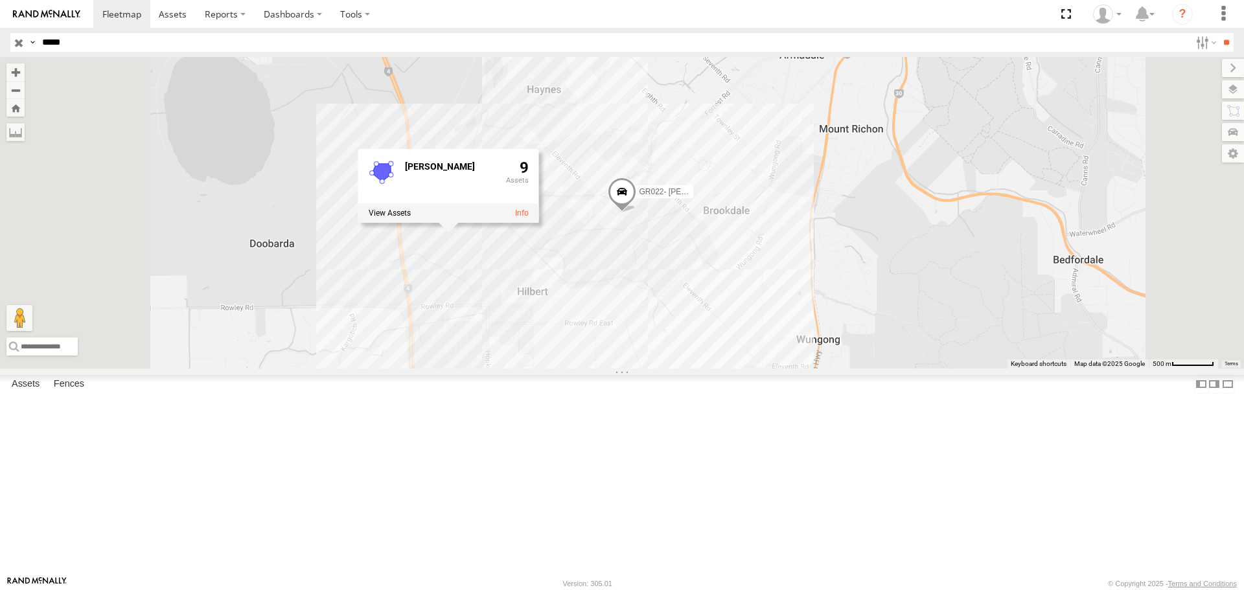
click at [411, 218] on label at bounding box center [390, 213] width 42 height 9
click at [0, 0] on label "×" at bounding box center [0, 0] width 0 height 0
click at [694, 368] on div "GR022- Kane Hetherington Sienna Wood 9" at bounding box center [622, 212] width 1244 height 311
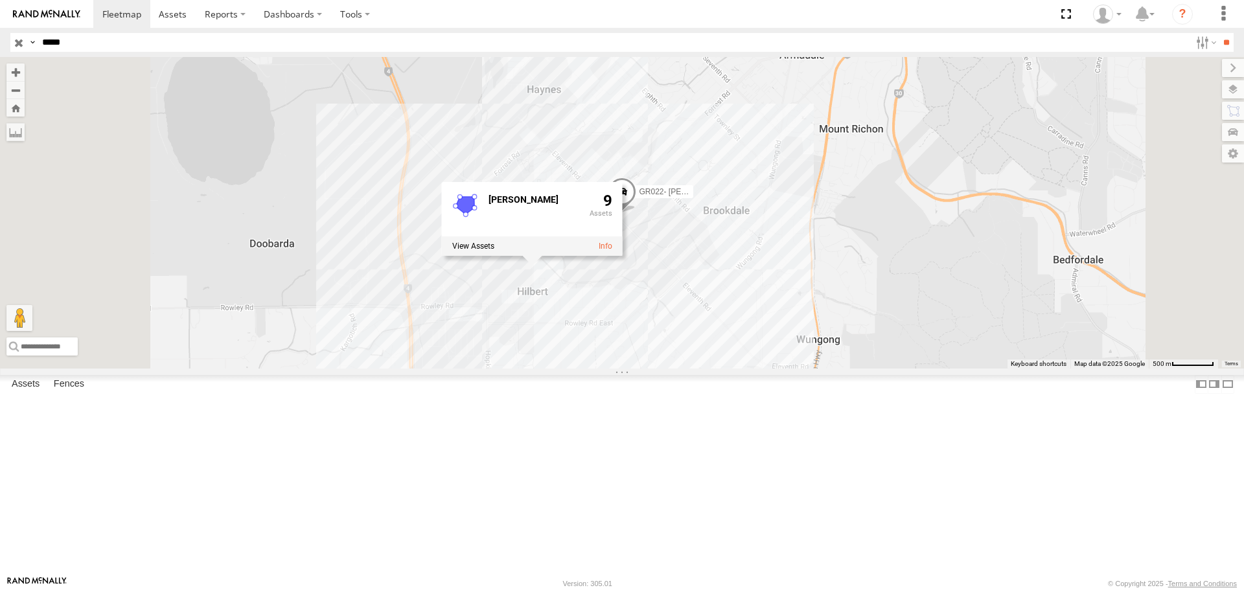
click at [712, 215] on div "GR022- Kane Hetherington Sienna Wood 9" at bounding box center [622, 212] width 1244 height 311
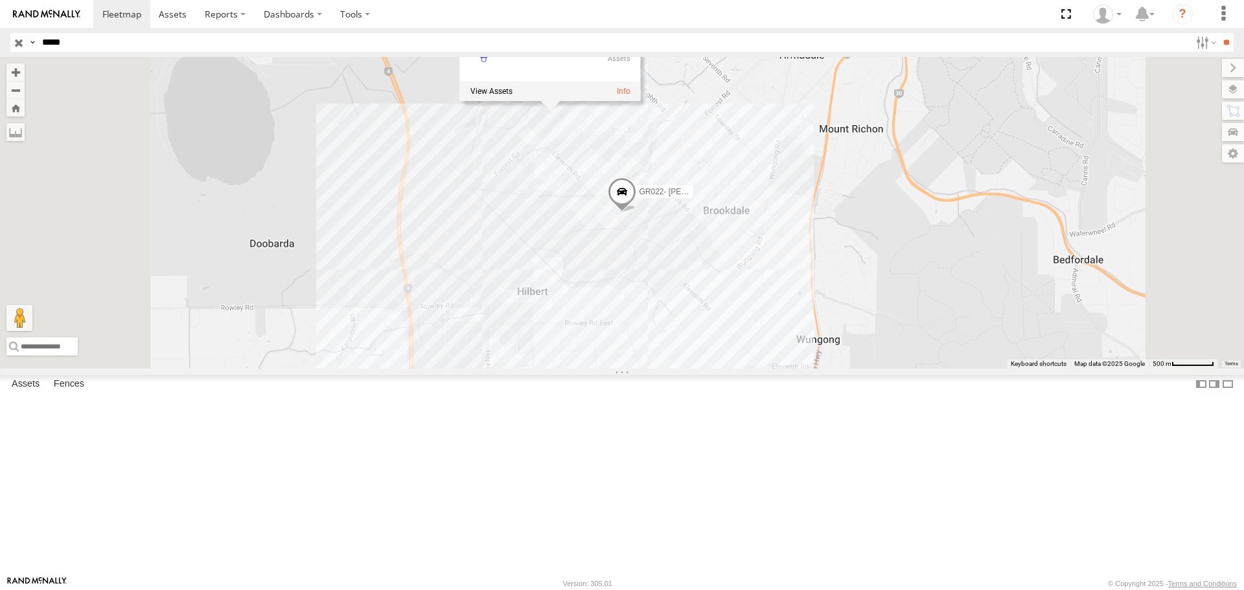
click at [513, 97] on label at bounding box center [491, 91] width 42 height 9
click at [0, 0] on label "×" at bounding box center [0, 0] width 0 height 0
click at [643, 368] on div "GR022- Kane Hetherington Sienna Wood 1 0" at bounding box center [622, 212] width 1244 height 311
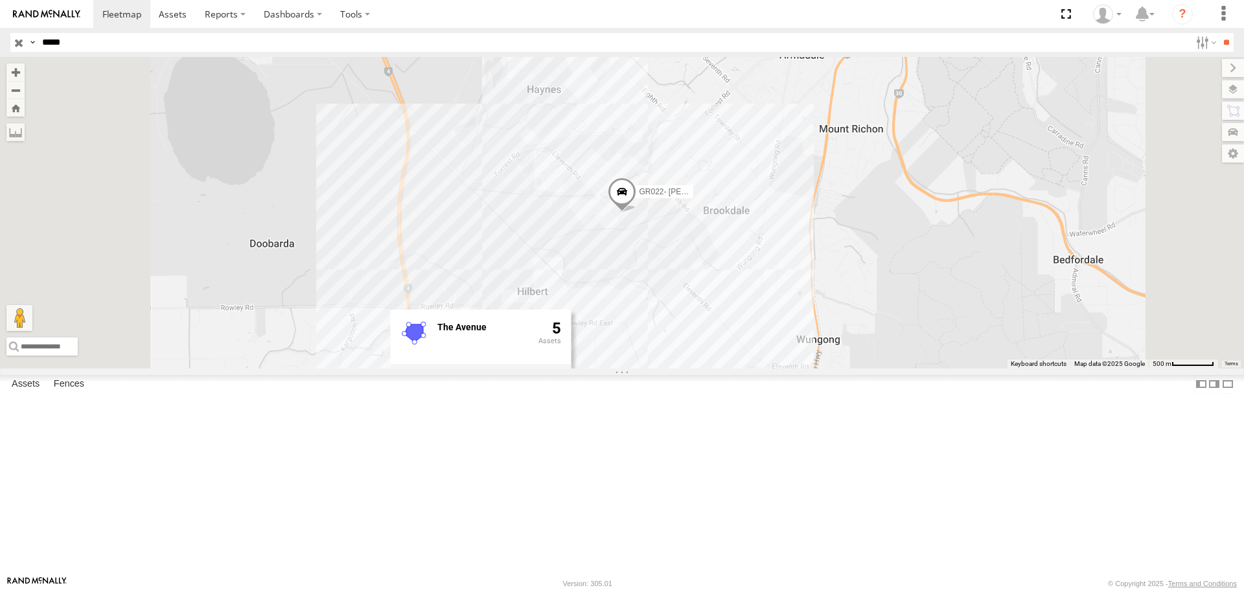
click at [443, 379] on label at bounding box center [422, 374] width 42 height 9
click at [0, 0] on label "×" at bounding box center [0, 0] width 0 height 0
drag, startPoint x: 111, startPoint y: 40, endPoint x: 6, endPoint y: 32, distance: 105.9
click at [6, 32] on header "Search Query Asset ID Asset Label Registration Manufacturer Model VIN Job ID" at bounding box center [622, 42] width 1244 height 29
click at [1219, 33] on input "**" at bounding box center [1226, 42] width 15 height 19
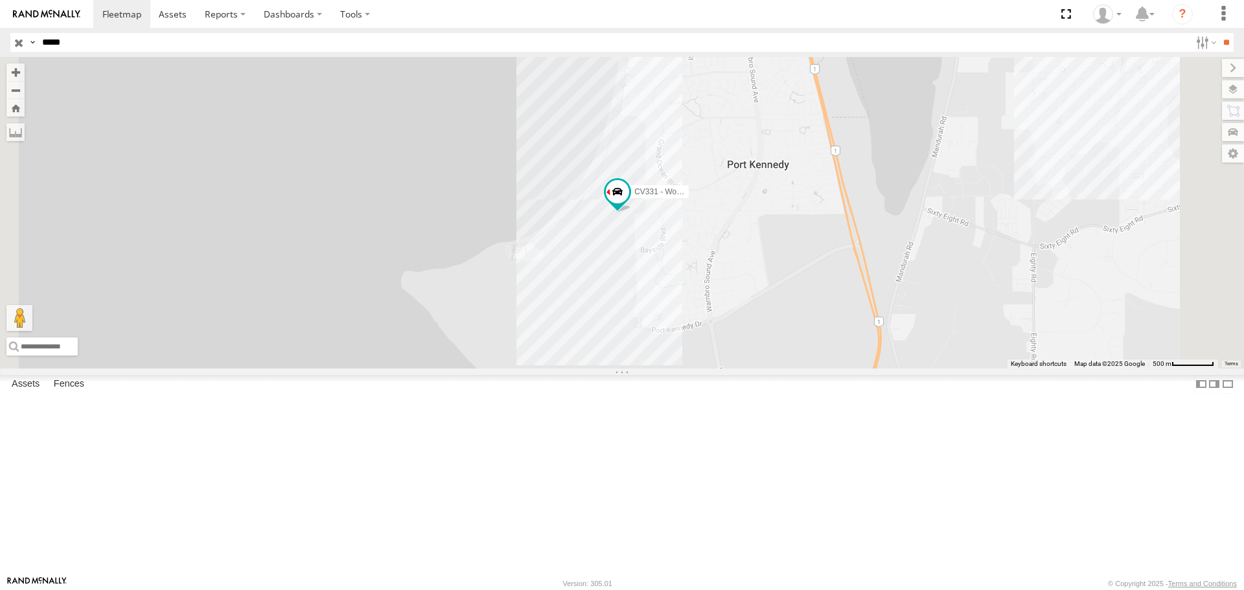
click at [754, 331] on div "CV331 - WorkShop" at bounding box center [622, 212] width 1244 height 311
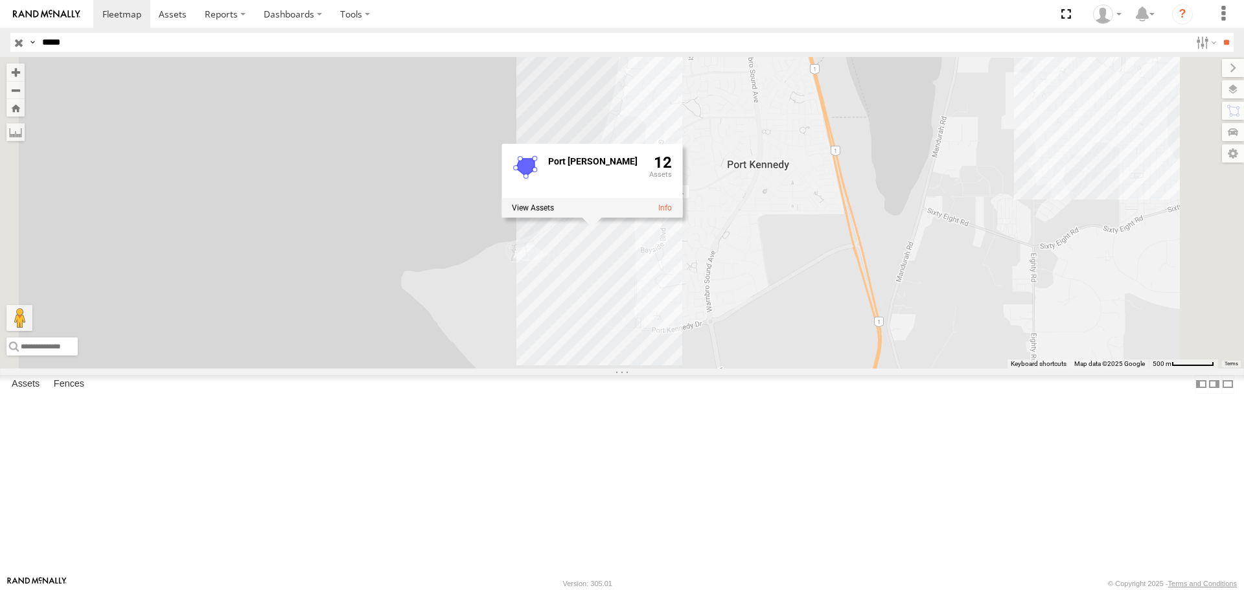
click at [838, 194] on div "CV331 - WorkShop Port Kennedy 12" at bounding box center [622, 212] width 1244 height 311
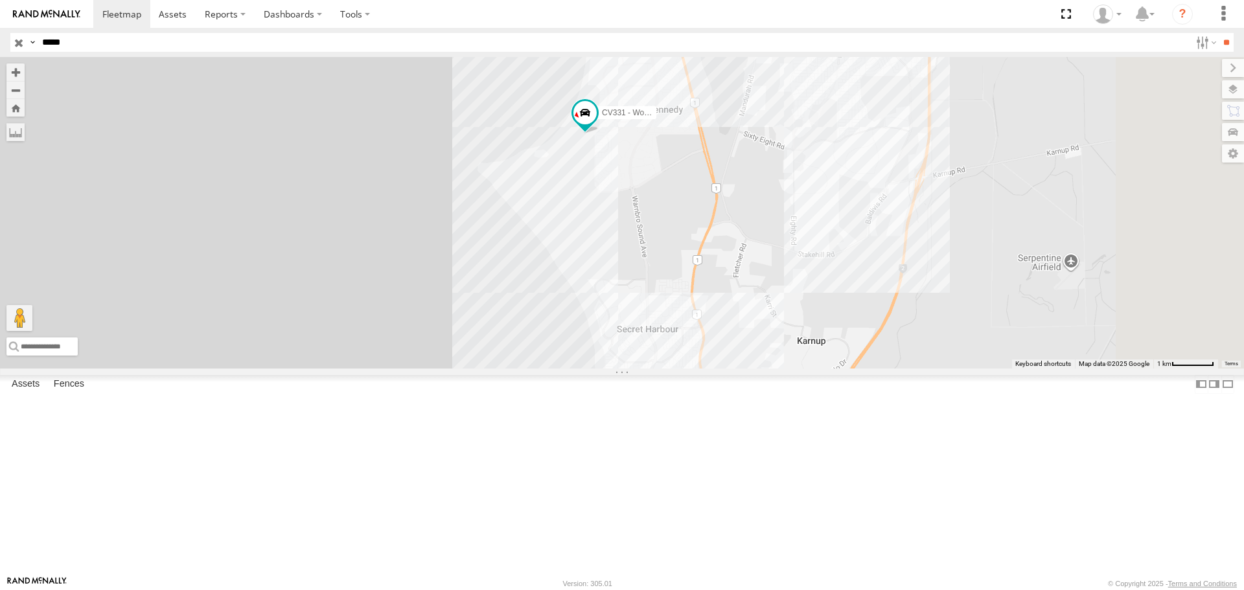
drag, startPoint x: 916, startPoint y: 387, endPoint x: 829, endPoint y: 294, distance: 127.5
click at [829, 294] on div "CV331 - WorkShop" at bounding box center [622, 212] width 1244 height 311
drag, startPoint x: 78, startPoint y: 48, endPoint x: 49, endPoint y: 45, distance: 29.3
click at [49, 45] on input "*****" at bounding box center [614, 42] width 1154 height 19
type input "*****"
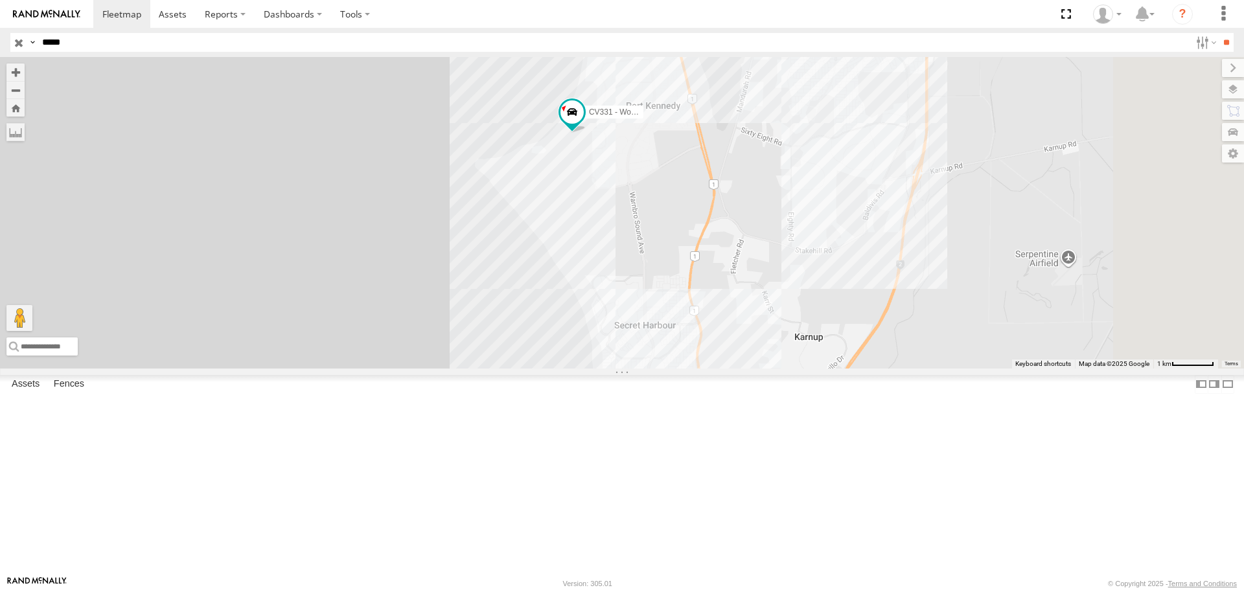
click at [1219, 33] on input "**" at bounding box center [1226, 42] width 15 height 19
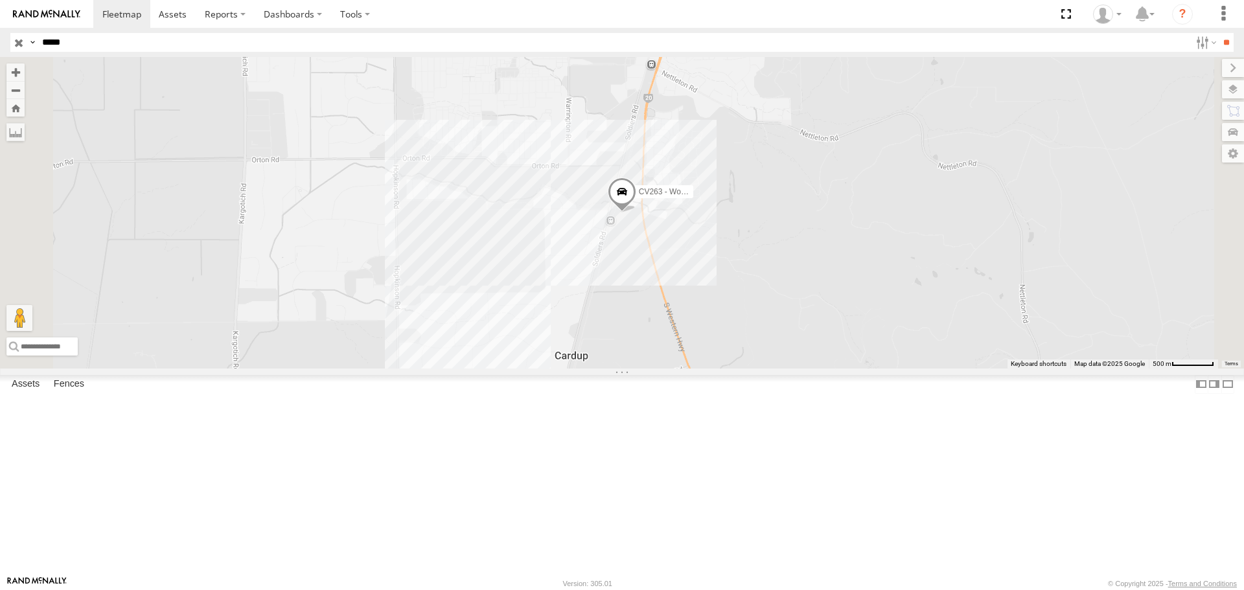
click at [636, 213] on span at bounding box center [622, 195] width 29 height 35
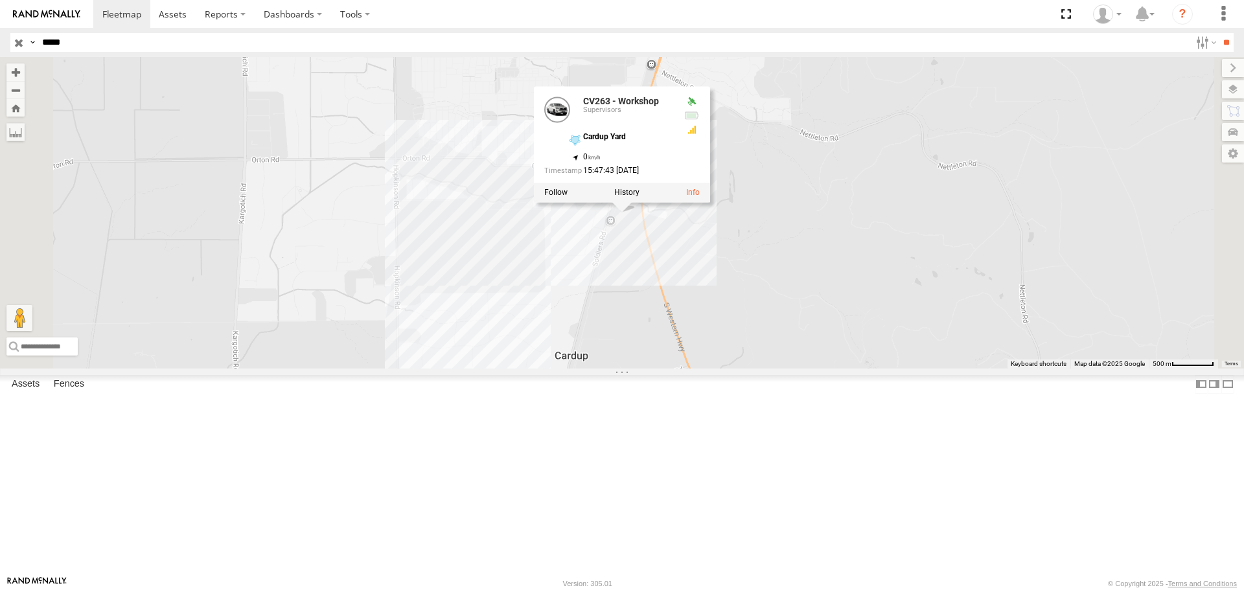
click at [700, 198] on link at bounding box center [693, 193] width 14 height 9
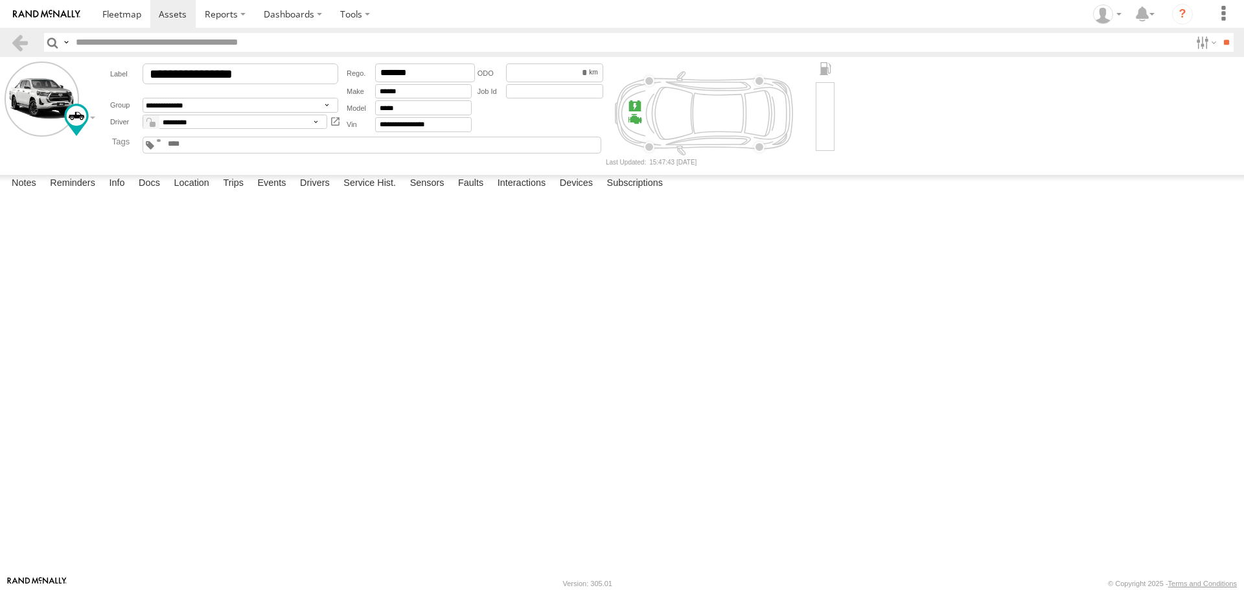
click at [67, 193] on label "Reminders" at bounding box center [72, 184] width 58 height 18
click at [119, 9] on span at bounding box center [121, 14] width 39 height 12
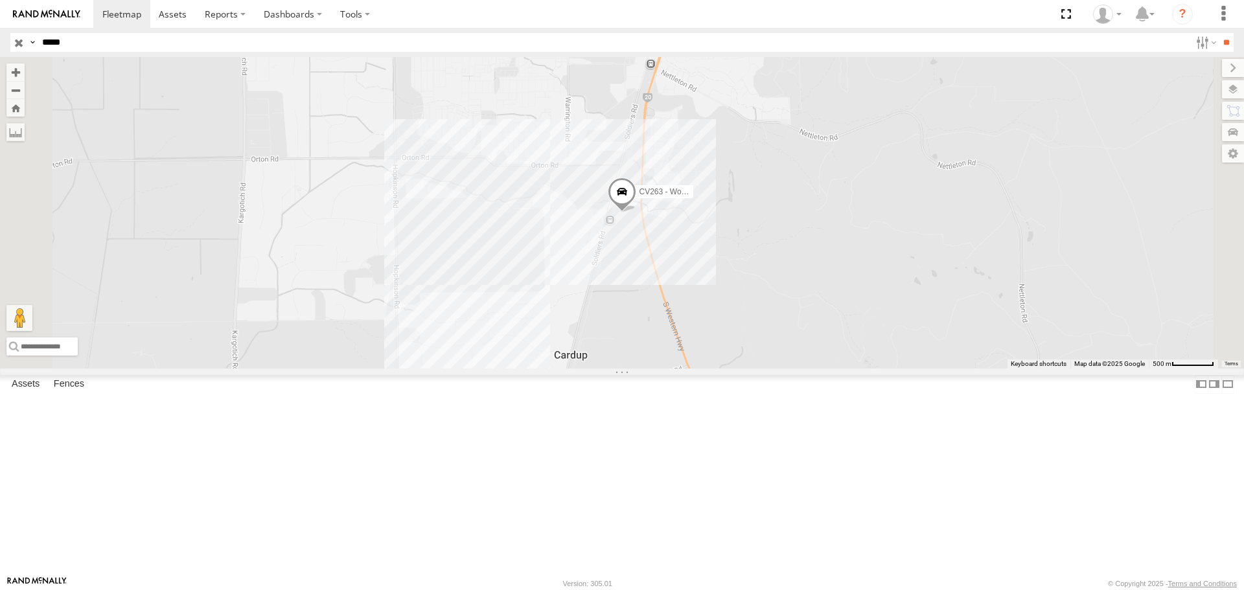
drag, startPoint x: 57, startPoint y: 43, endPoint x: 121, endPoint y: 42, distance: 64.2
click at [121, 42] on input "*****" at bounding box center [614, 42] width 1154 height 19
click at [1219, 33] on input "**" at bounding box center [1226, 42] width 15 height 19
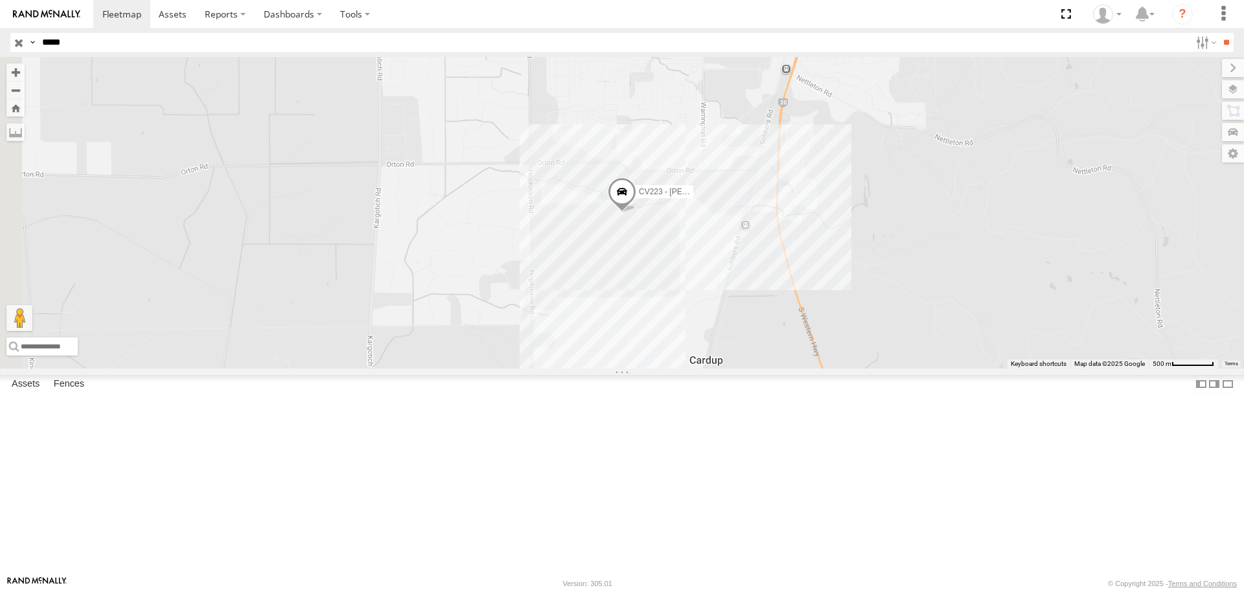
click at [636, 213] on span at bounding box center [622, 195] width 29 height 35
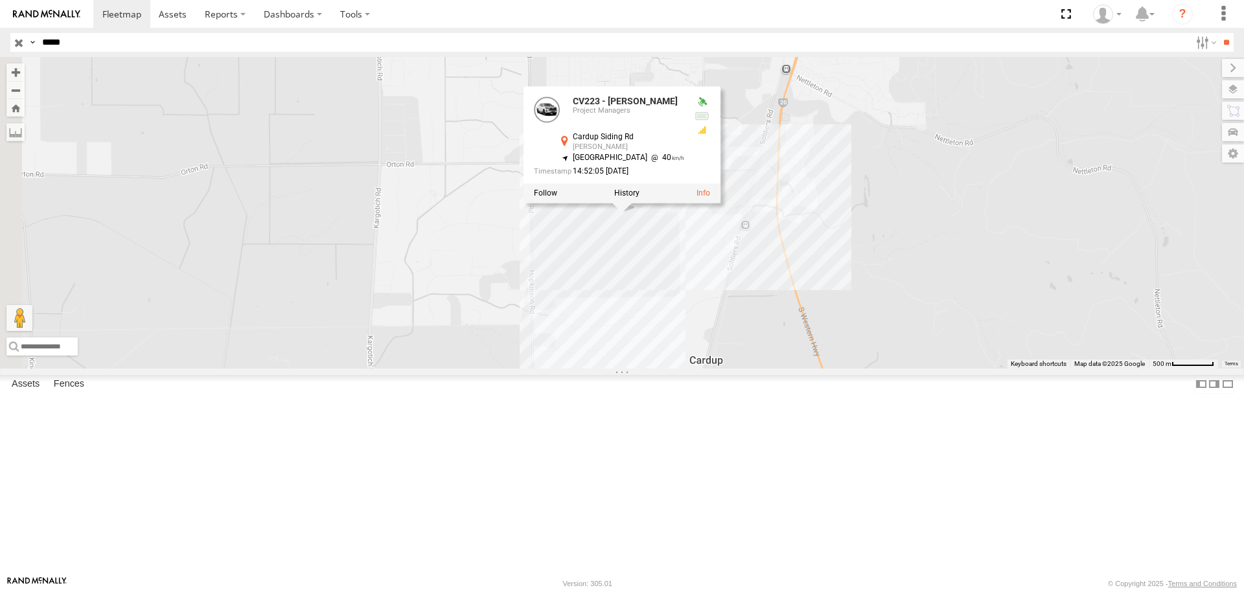
click at [62, 42] on input "*****" at bounding box center [614, 42] width 1154 height 19
type input "*****"
click at [1219, 33] on input "**" at bounding box center [1226, 42] width 15 height 19
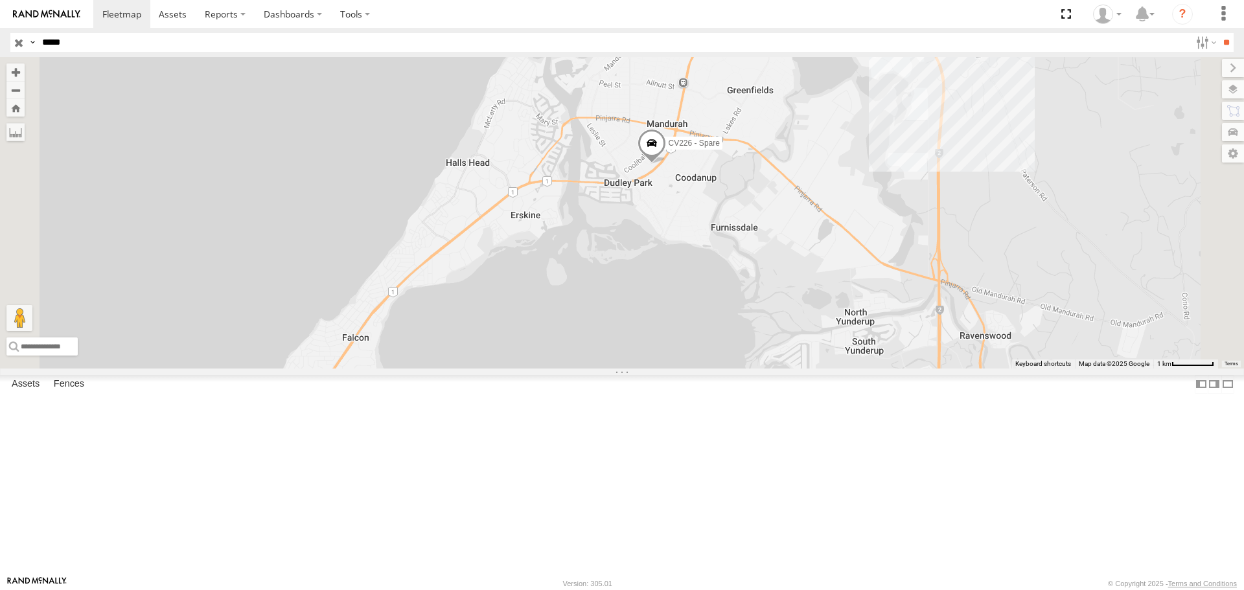
click at [1238, 91] on label at bounding box center [1233, 89] width 22 height 18
click at [0, 0] on div "Basemaps" at bounding box center [0, 0] width 0 height 0
click at [0, 0] on span "Basemaps" at bounding box center [0, 0] width 0 height 0
click at [0, 0] on span "Satellite + Roadmap" at bounding box center [0, 0] width 0 height 0
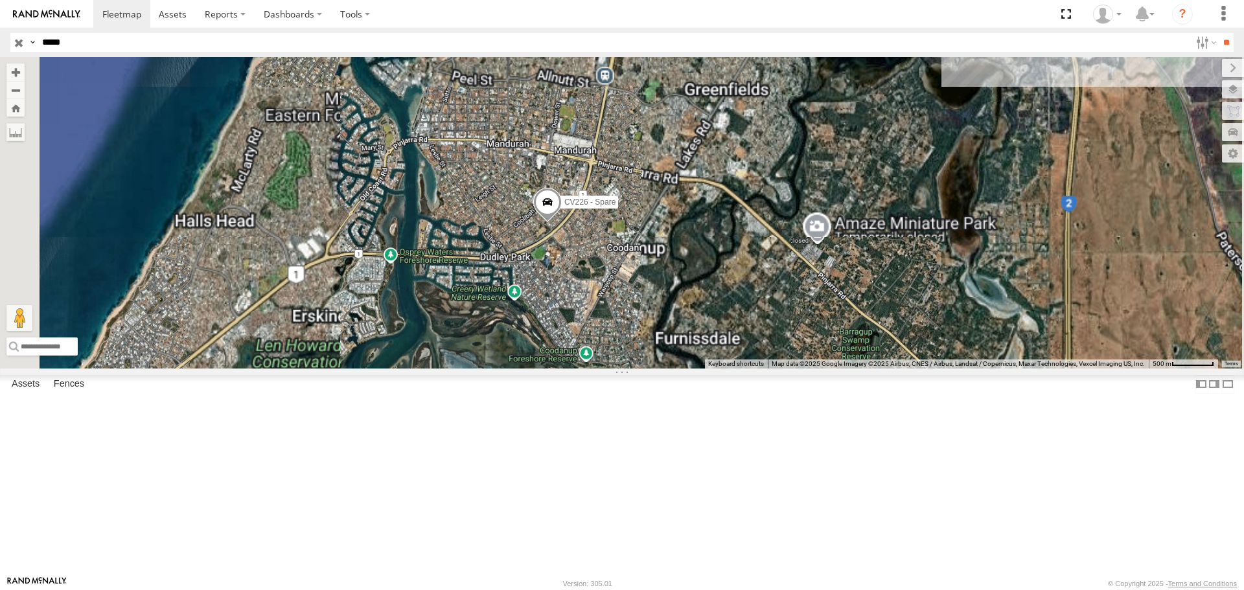
drag, startPoint x: 906, startPoint y: 243, endPoint x: 709, endPoint y: 378, distance: 239.1
click at [715, 368] on div "CV226 - Spare" at bounding box center [622, 212] width 1244 height 311
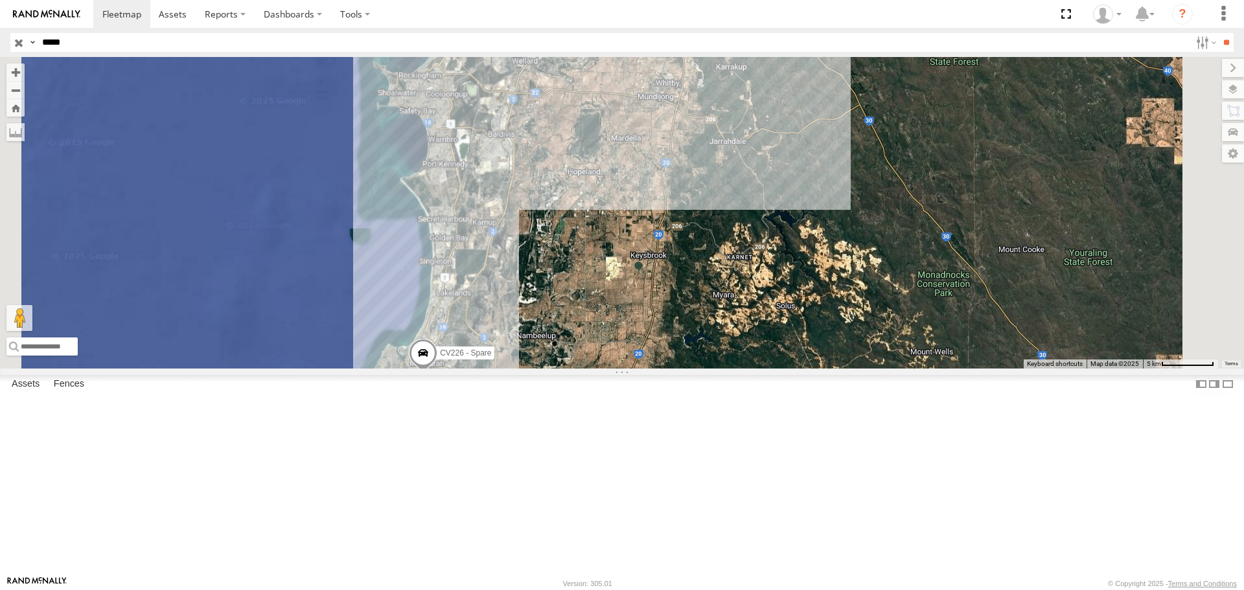
drag, startPoint x: 662, startPoint y: 194, endPoint x: 626, endPoint y: 400, distance: 209.8
click at [626, 368] on div "CV226 - Spare" at bounding box center [622, 212] width 1244 height 311
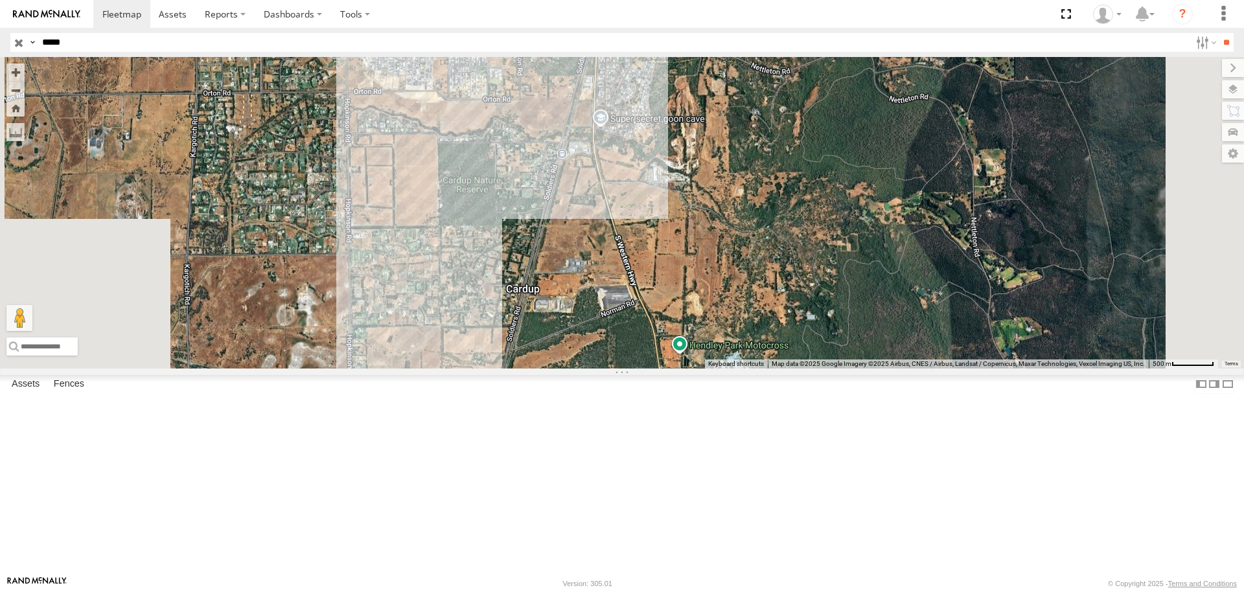
drag, startPoint x: 675, startPoint y: 225, endPoint x: 691, endPoint y: 154, distance: 73.1
click at [692, 156] on div "CV226 - Spare" at bounding box center [622, 212] width 1244 height 311
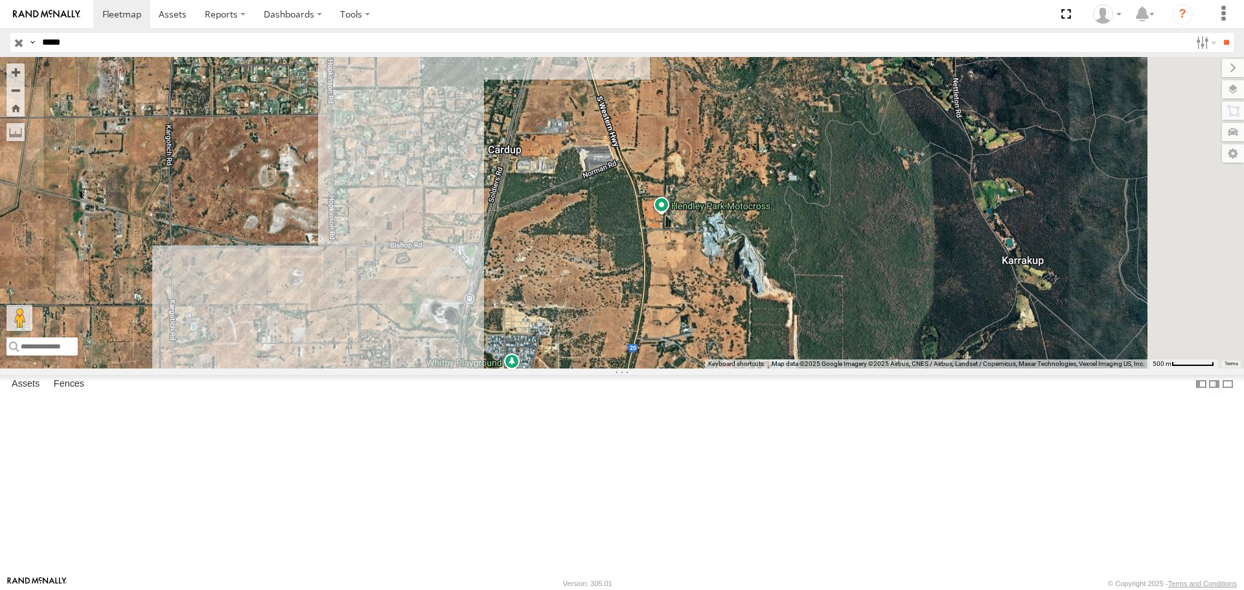
drag, startPoint x: 684, startPoint y: 345, endPoint x: 689, endPoint y: 263, distance: 82.4
click at [689, 263] on div "CV226 - Spare" at bounding box center [622, 212] width 1244 height 311
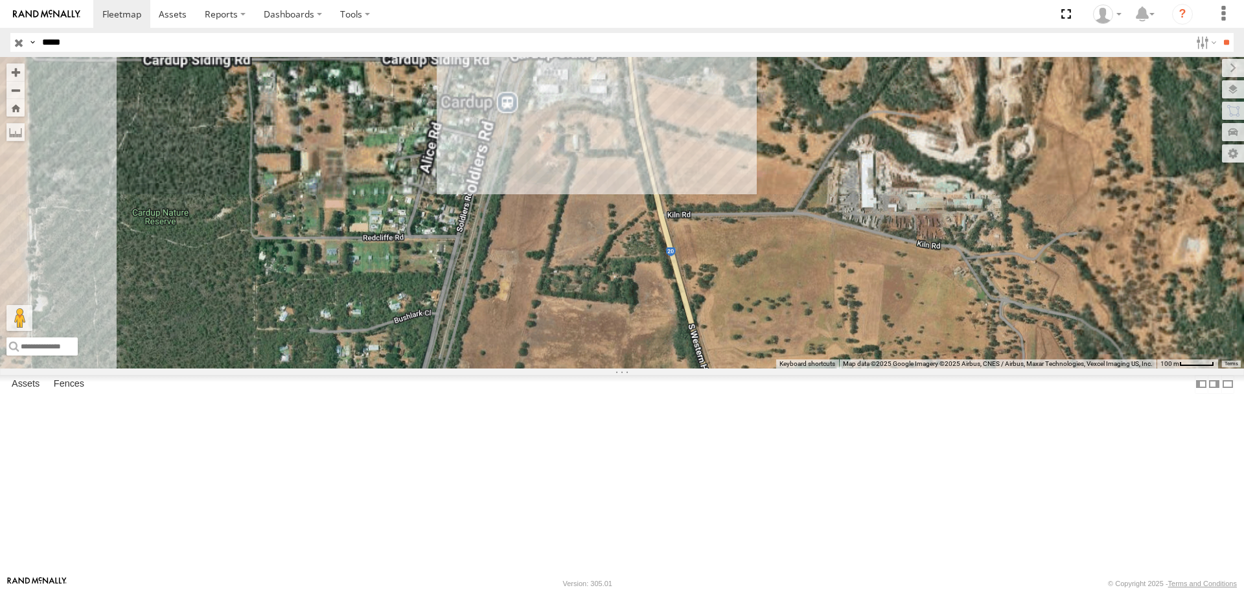
drag, startPoint x: 696, startPoint y: 140, endPoint x: 599, endPoint y: 472, distance: 345.6
click at [599, 368] on div "CV226 - Spare" at bounding box center [622, 212] width 1244 height 311
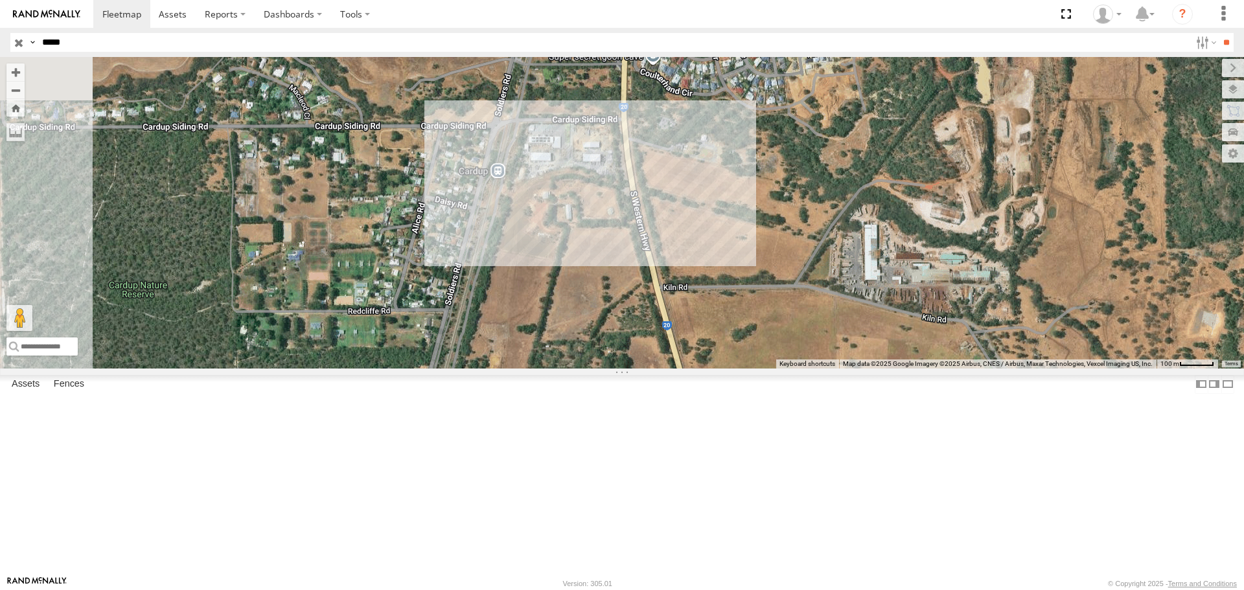
drag, startPoint x: 650, startPoint y: 310, endPoint x: 645, endPoint y: 394, distance: 84.4
click at [645, 368] on div "CV226 - Spare" at bounding box center [622, 212] width 1244 height 311
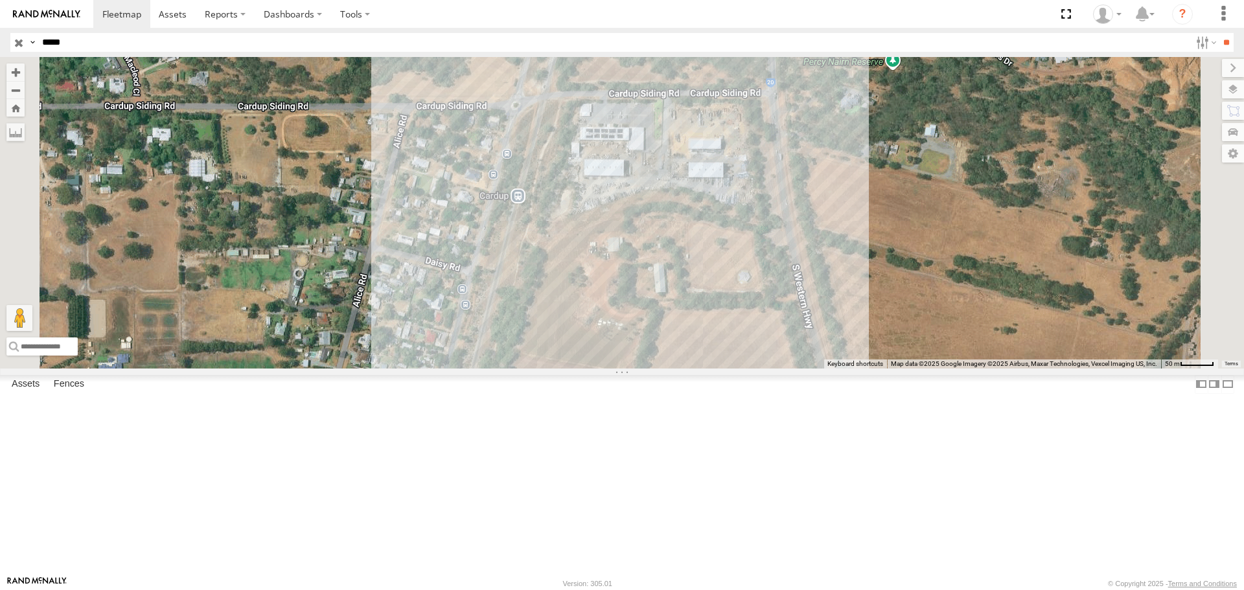
drag, startPoint x: 638, startPoint y: 410, endPoint x: 645, endPoint y: 320, distance: 89.8
click at [645, 321] on div "CV226 - Spare" at bounding box center [622, 212] width 1244 height 311
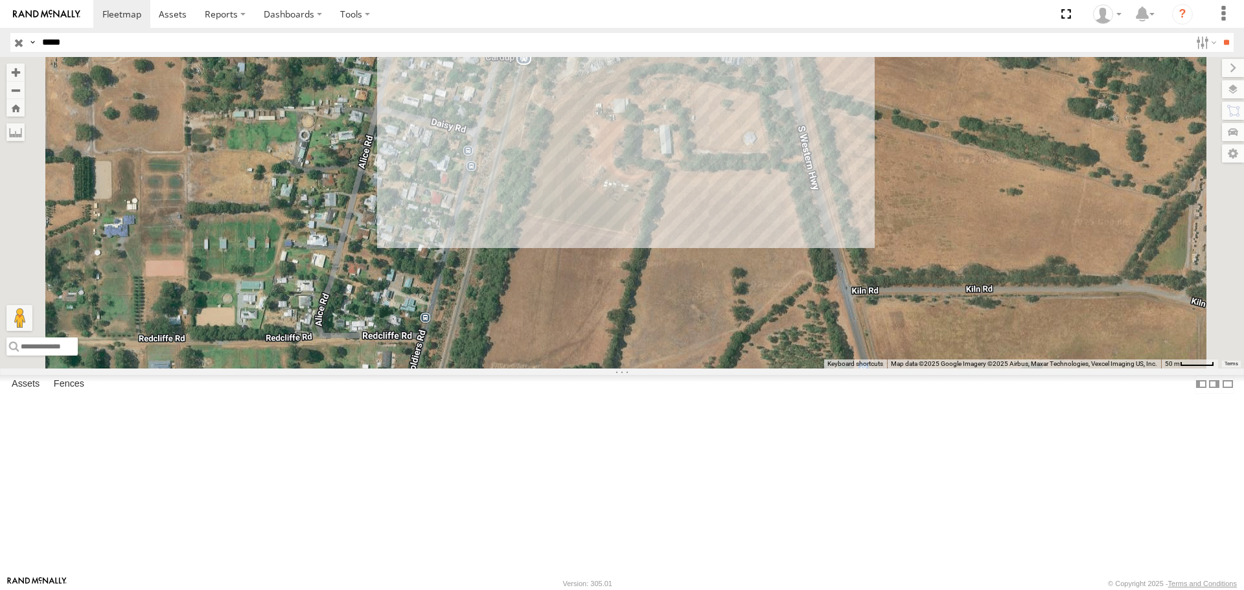
drag, startPoint x: 629, startPoint y: 417, endPoint x: 640, endPoint y: 267, distance: 150.1
click at [639, 278] on div "CV226 - Spare" at bounding box center [622, 212] width 1244 height 311
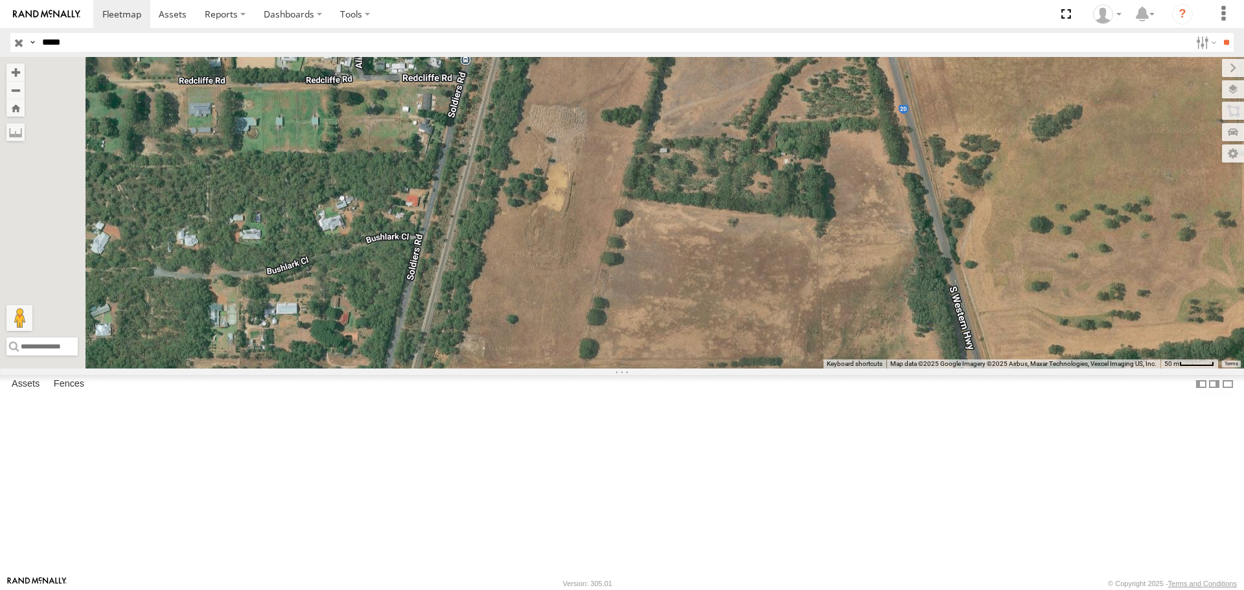
drag, startPoint x: 602, startPoint y: 305, endPoint x: 623, endPoint y: 206, distance: 100.8
click at [623, 206] on div "CV226 - Spare" at bounding box center [622, 212] width 1244 height 311
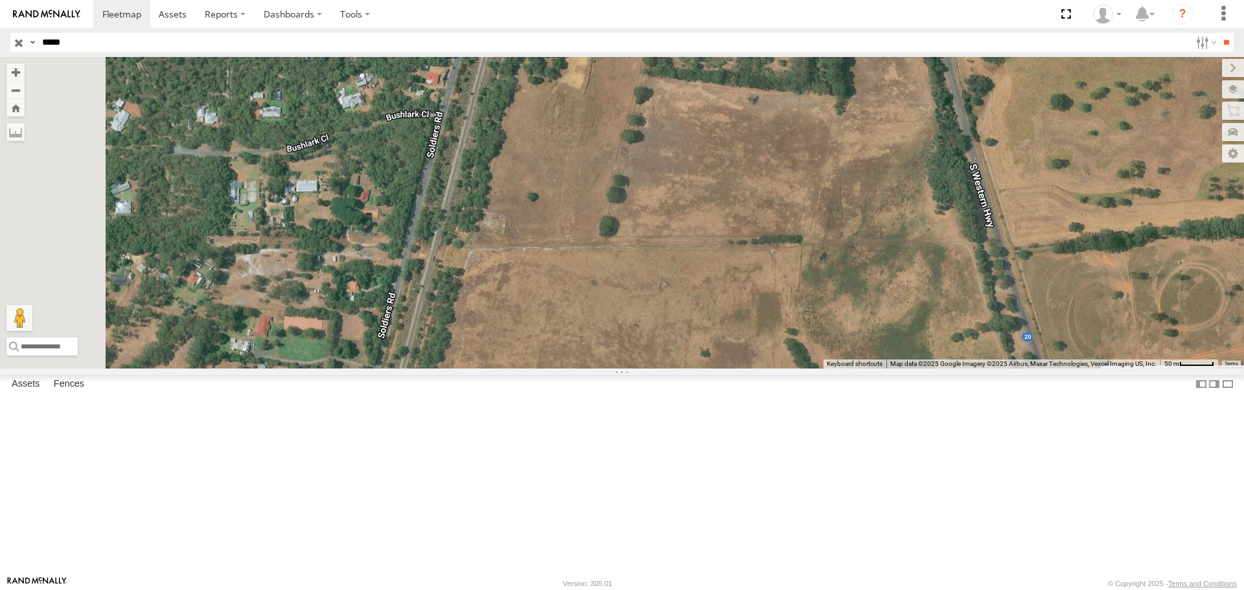
drag, startPoint x: 595, startPoint y: 297, endPoint x: 605, endPoint y: 209, distance: 88.7
click at [605, 209] on div "CV226 - Spare" at bounding box center [622, 212] width 1244 height 311
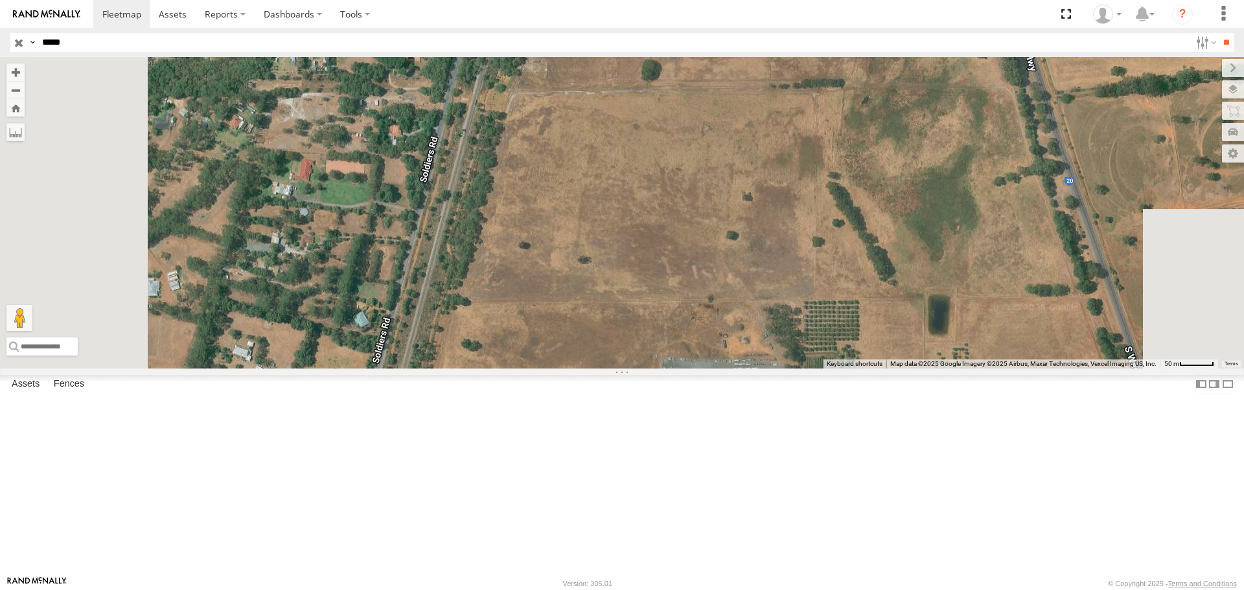
drag, startPoint x: 571, startPoint y: 319, endPoint x: 607, endPoint y: 182, distance: 141.5
click at [607, 182] on div "CV226 - Spare" at bounding box center [622, 212] width 1244 height 311
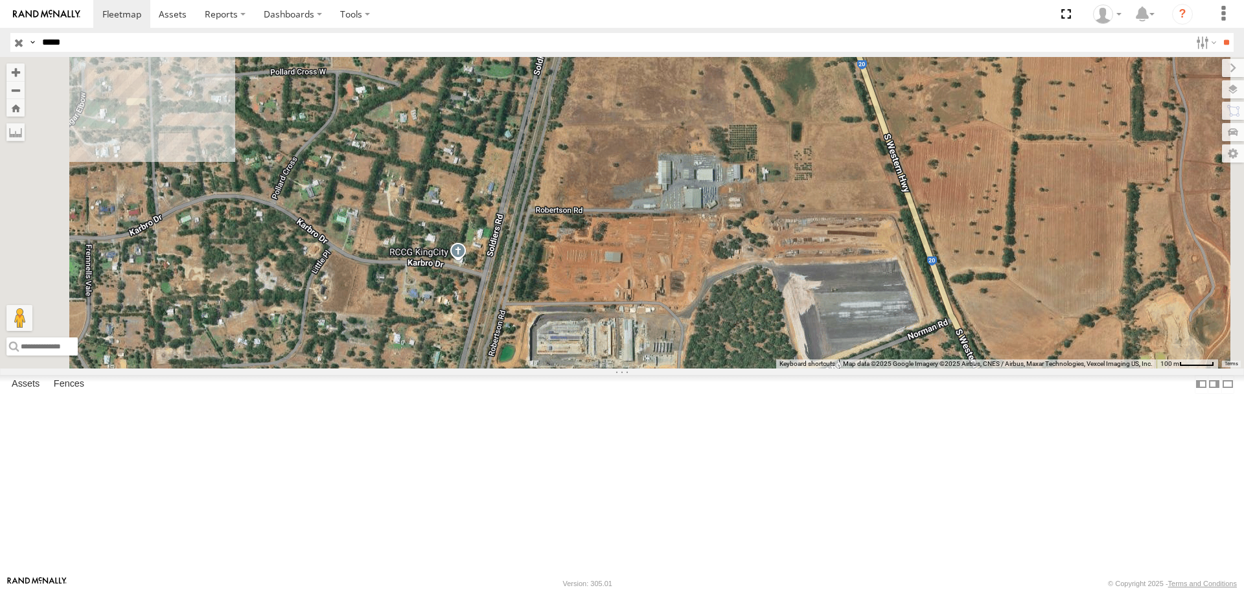
drag, startPoint x: 571, startPoint y: 410, endPoint x: 669, endPoint y: 335, distance: 123.9
click at [669, 335] on div "CV226 - Spare" at bounding box center [622, 212] width 1244 height 311
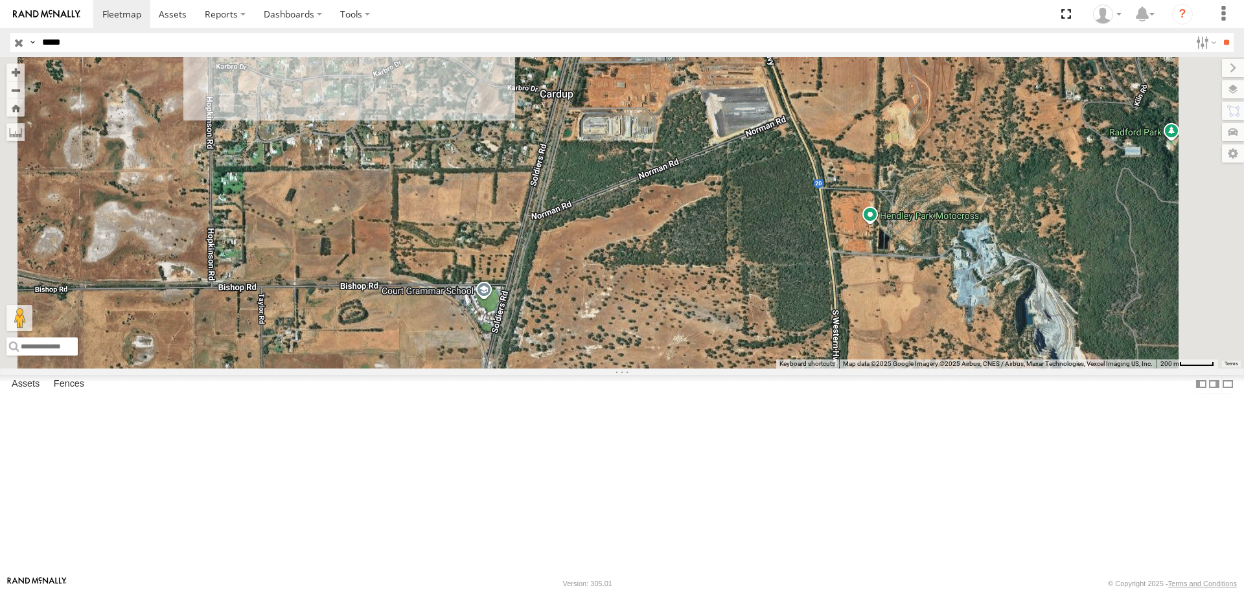
drag, startPoint x: 653, startPoint y: 450, endPoint x: 684, endPoint y: 265, distance: 187.9
click at [684, 265] on div "CV226 - Spare" at bounding box center [622, 212] width 1244 height 311
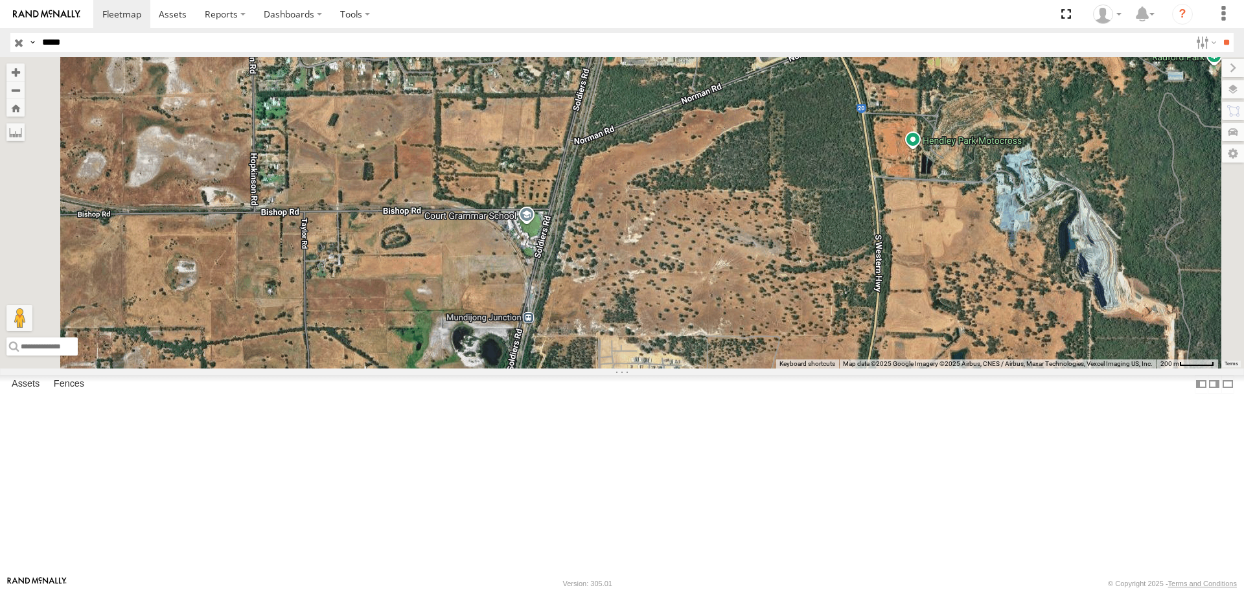
drag, startPoint x: 645, startPoint y: 476, endPoint x: 690, endPoint y: 393, distance: 94.5
click at [690, 368] on div "CV226 - Spare" at bounding box center [622, 212] width 1244 height 311
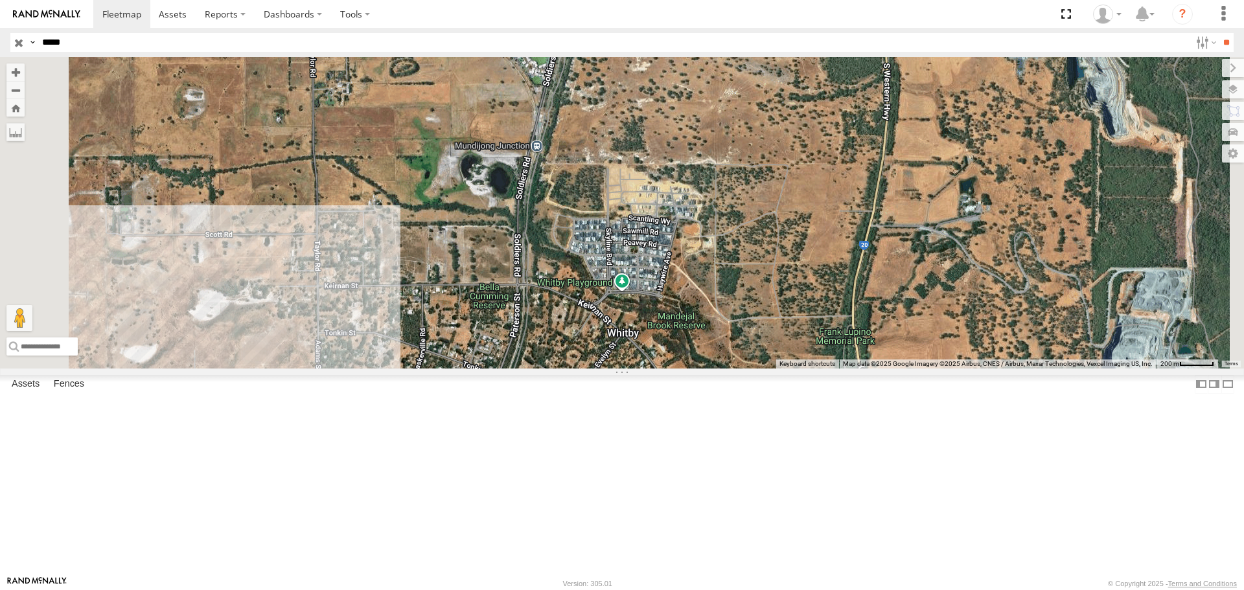
drag, startPoint x: 680, startPoint y: 518, endPoint x: 688, endPoint y: 349, distance: 169.9
click at [688, 349] on div "CV226 - Spare" at bounding box center [622, 212] width 1244 height 311
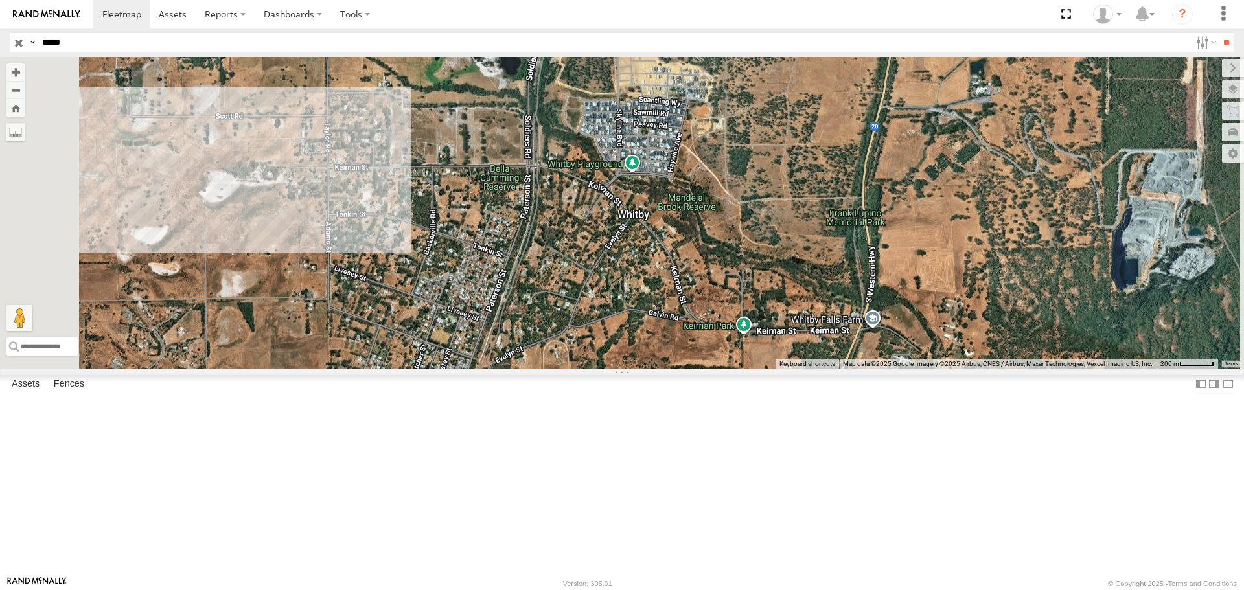
drag, startPoint x: 664, startPoint y: 472, endPoint x: 674, endPoint y: 349, distance: 123.6
click at [674, 349] on div "CV226 - Spare" at bounding box center [622, 212] width 1244 height 311
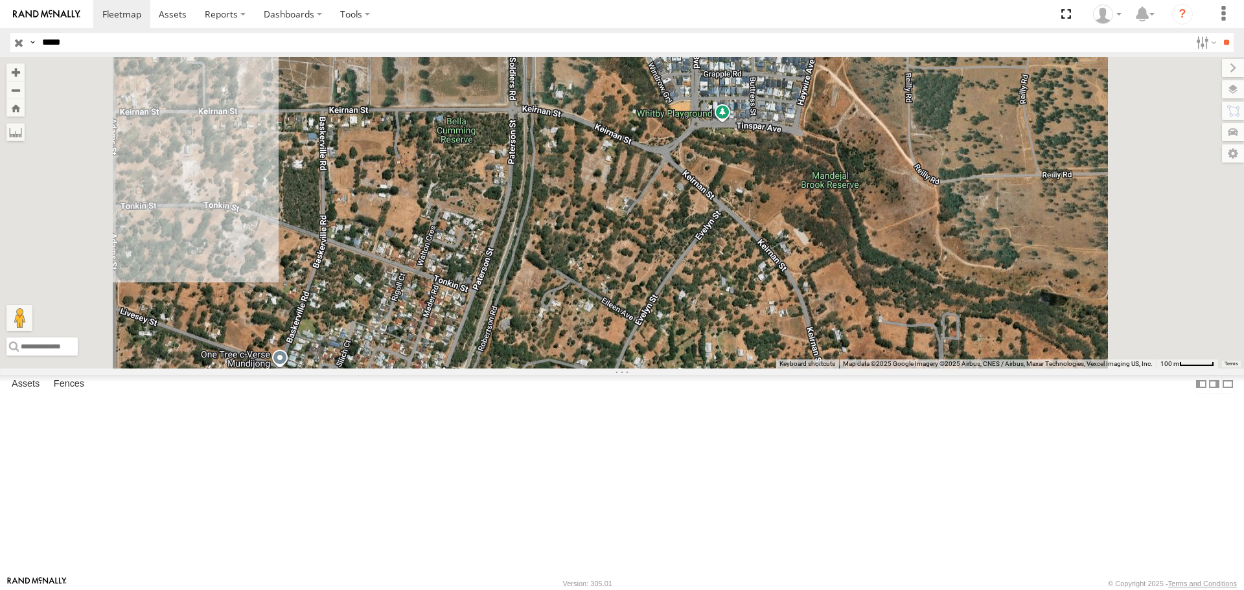
drag, startPoint x: 627, startPoint y: 413, endPoint x: 634, endPoint y: 408, distance: 8.8
click at [634, 368] on div "CV226 - Spare" at bounding box center [622, 212] width 1244 height 311
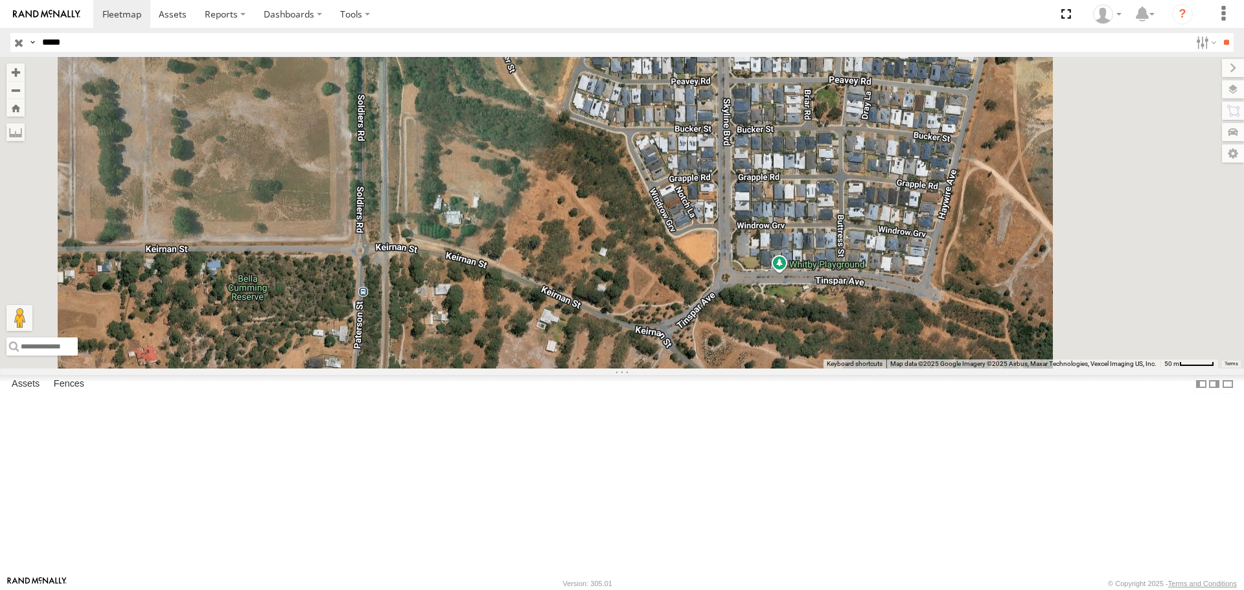
drag, startPoint x: 579, startPoint y: 267, endPoint x: 528, endPoint y: 436, distance: 176.7
click at [528, 368] on div "CV226 - Spare" at bounding box center [622, 212] width 1244 height 311
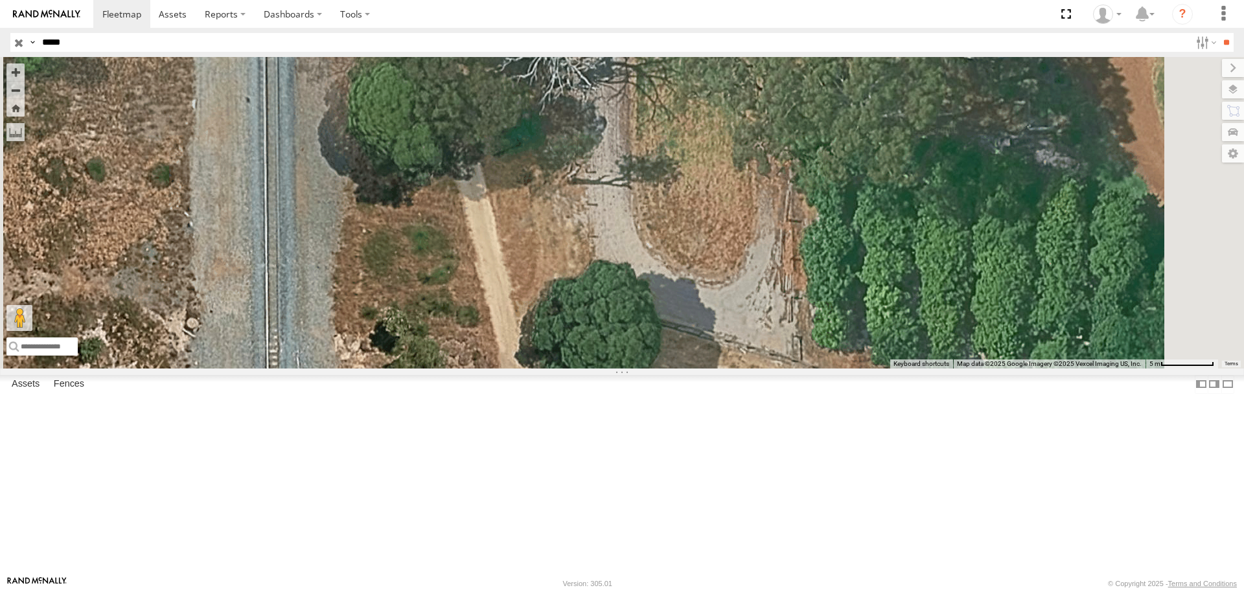
drag, startPoint x: 595, startPoint y: 248, endPoint x: 570, endPoint y: 470, distance: 224.4
click at [570, 368] on div "CV226 - Spare" at bounding box center [622, 212] width 1244 height 311
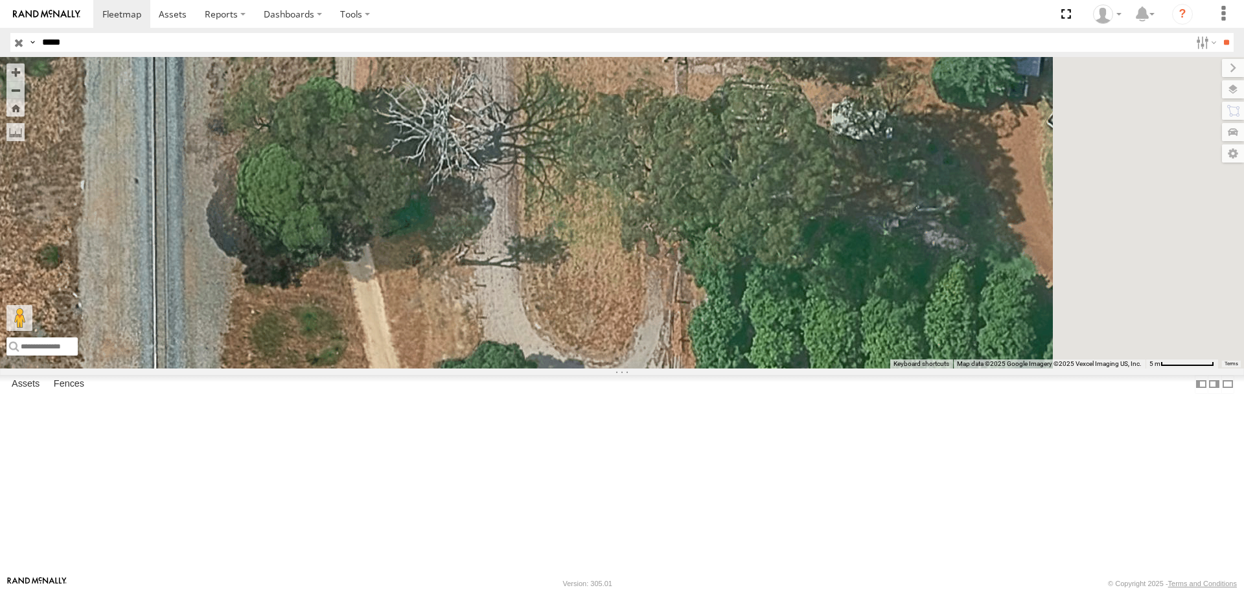
drag, startPoint x: 812, startPoint y: 261, endPoint x: 699, endPoint y: 343, distance: 139.6
click at [699, 343] on div "CV226 - Spare" at bounding box center [622, 212] width 1244 height 311
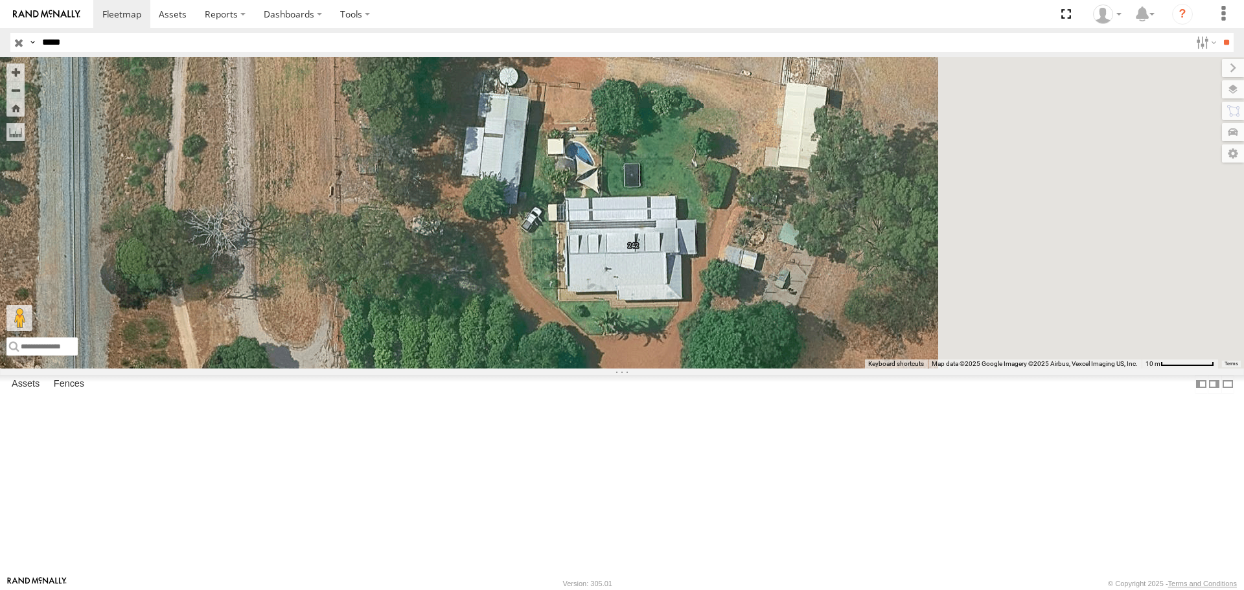
drag, startPoint x: 760, startPoint y: 271, endPoint x: 481, endPoint y: 295, distance: 279.7
click at [481, 296] on div "CV226 - Spare" at bounding box center [622, 212] width 1244 height 311
